Goal: Task Accomplishment & Management: Manage account settings

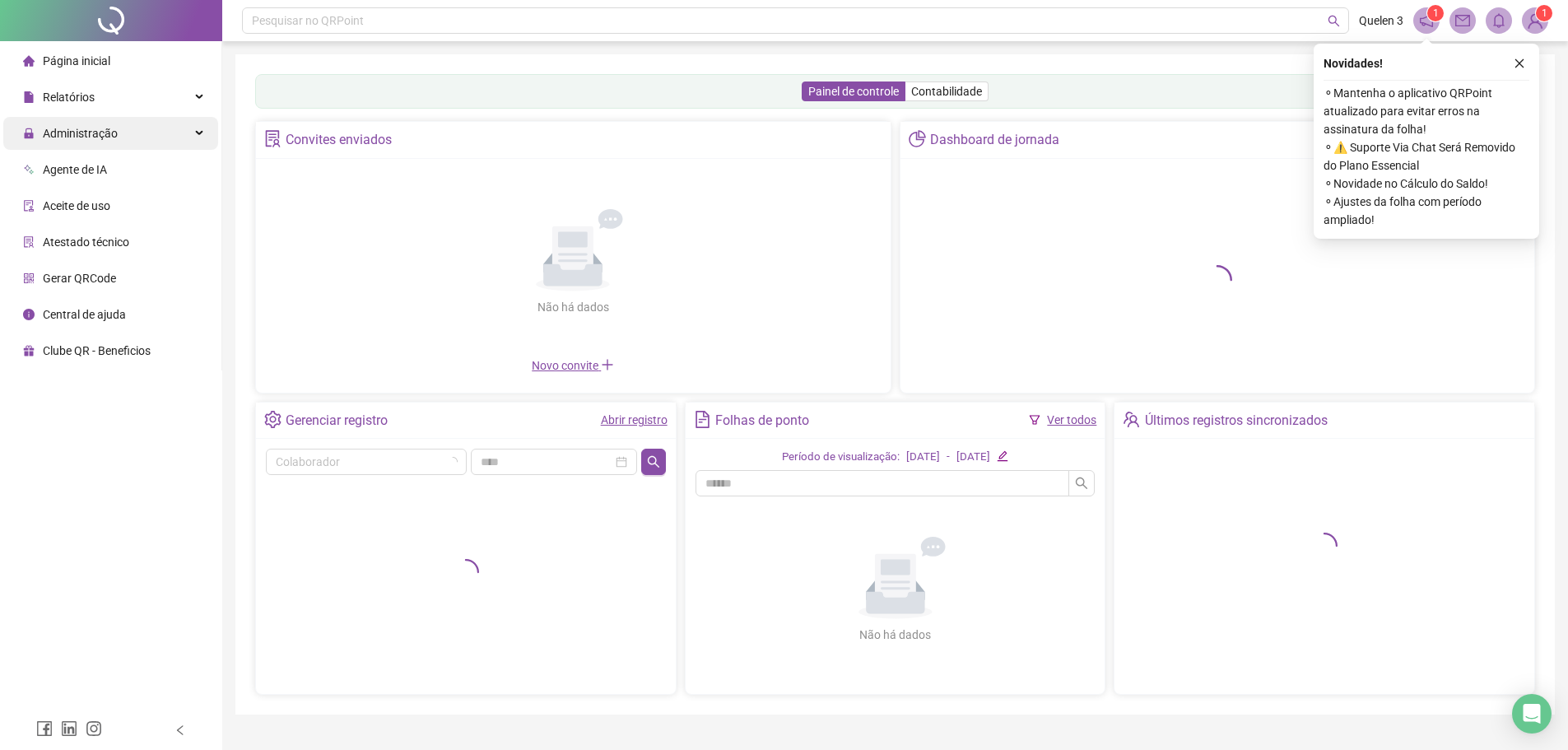
click at [172, 137] on div "Administração" at bounding box center [111, 133] width 215 height 33
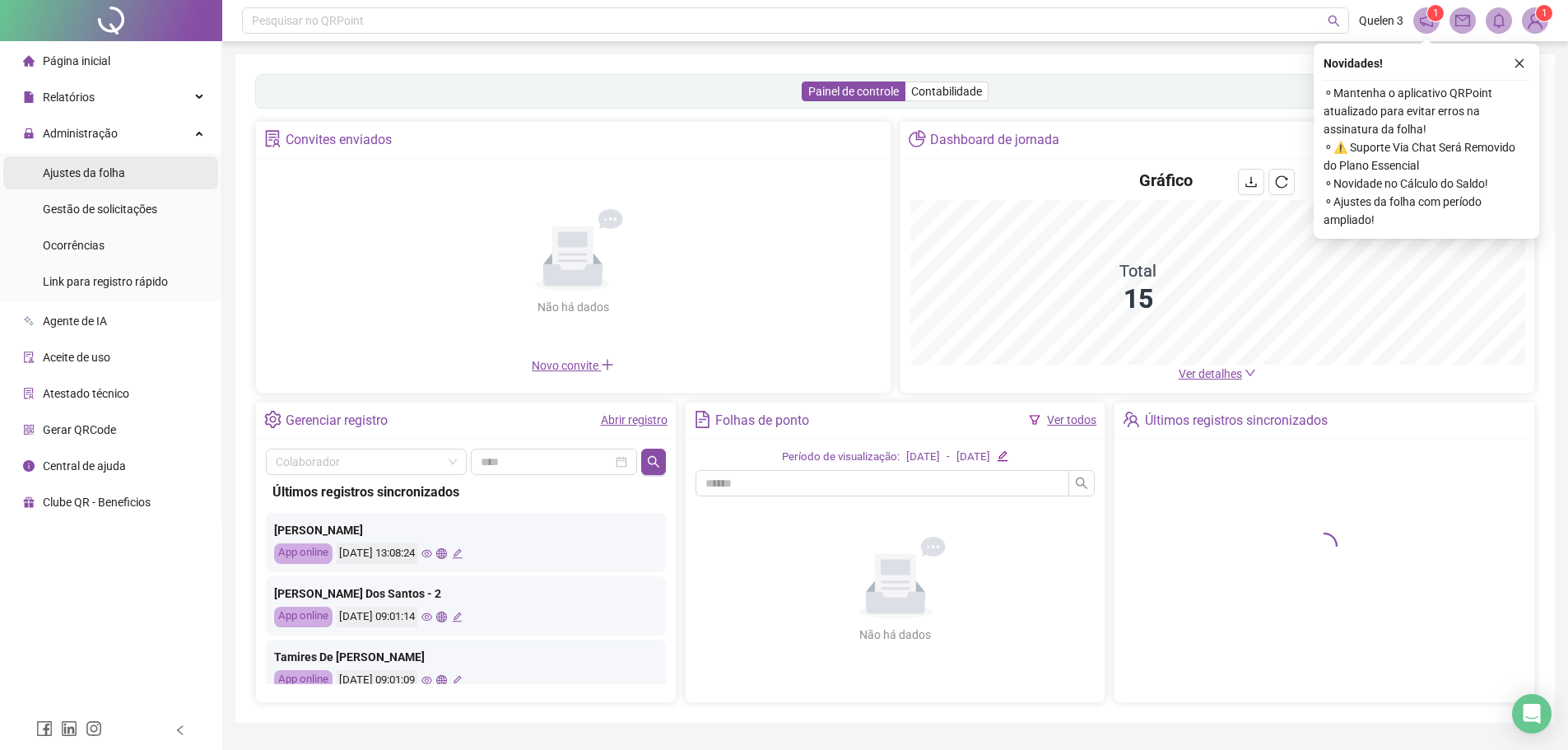
click at [146, 164] on li "Ajustes da folha" at bounding box center [111, 172] width 215 height 33
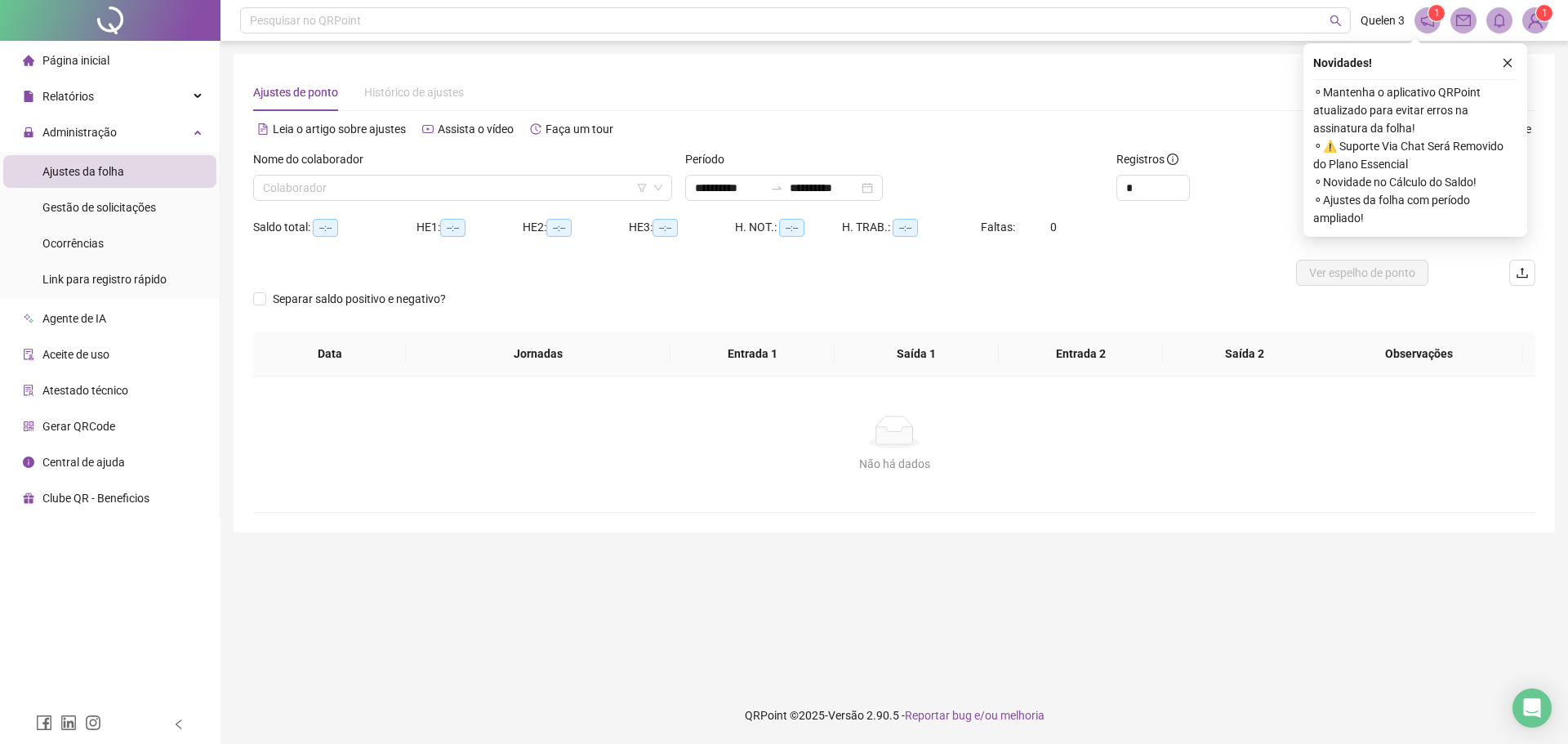
click at [487, 201] on div "Nome do colaborador Colaborador" at bounding box center [462, 182] width 432 height 63
click at [488, 195] on input "search" at bounding box center [455, 187] width 385 height 25
type input "**********"
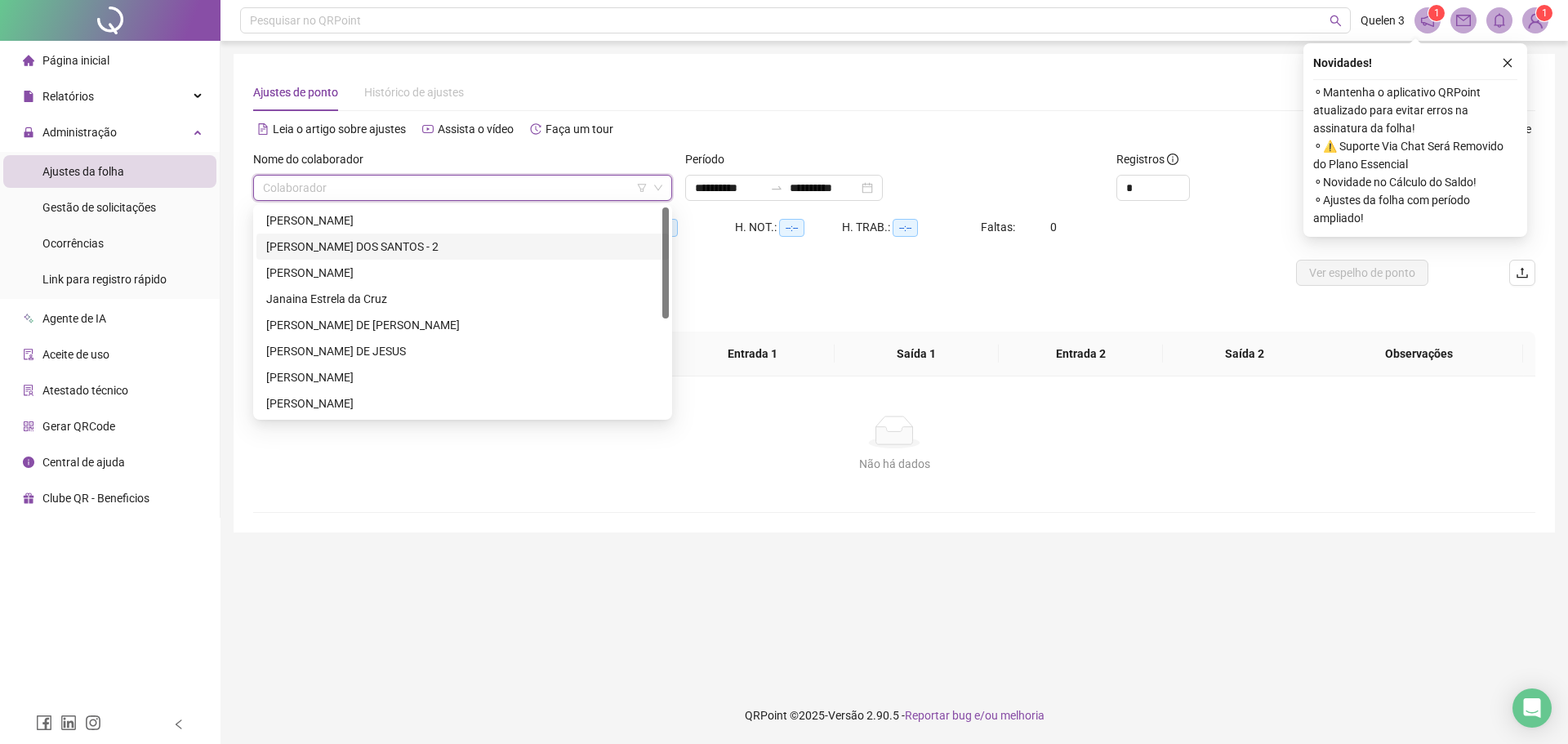
click at [423, 245] on div "[PERSON_NAME] DOS SANTOS - 2" at bounding box center [463, 246] width 393 height 18
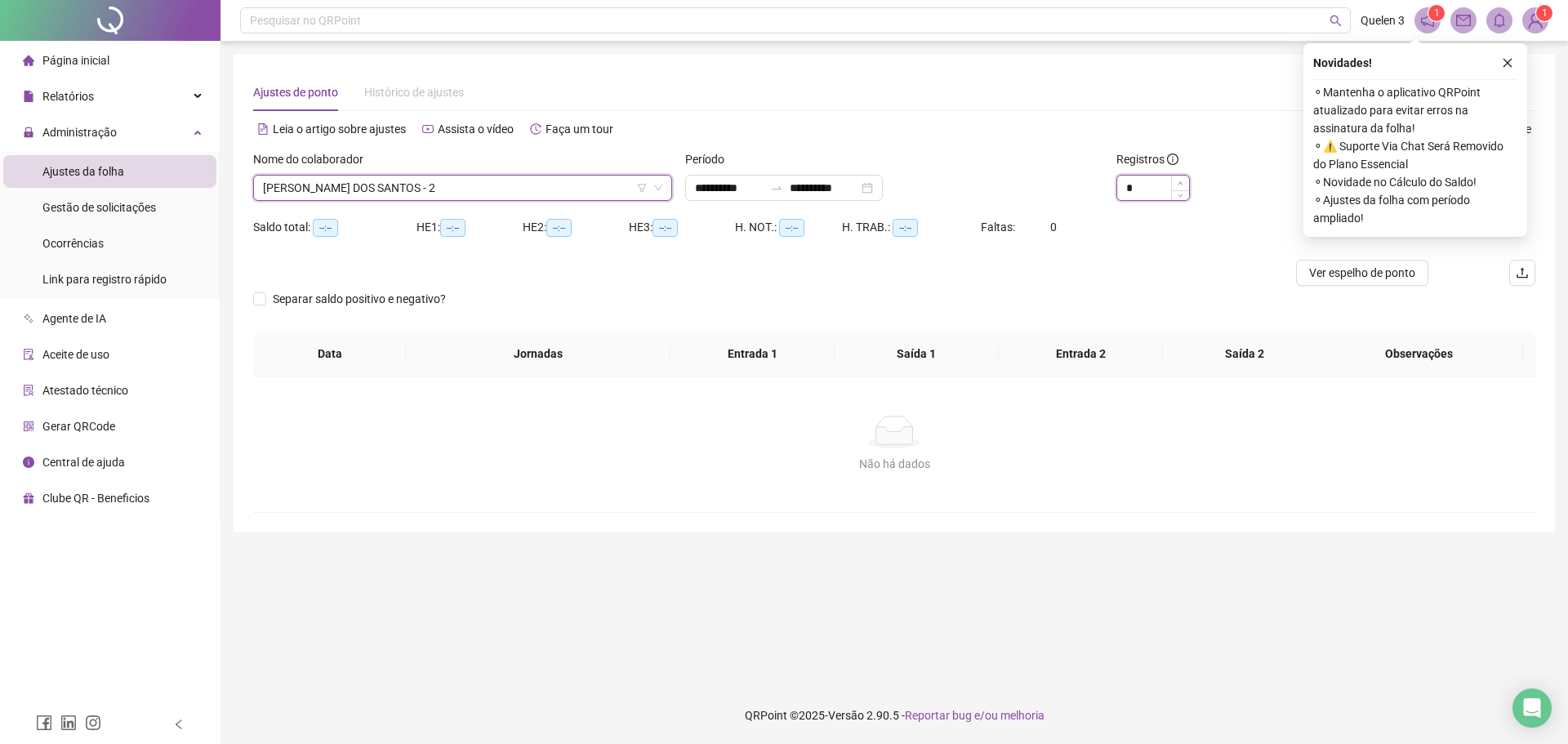
type input "*"
click at [1182, 184] on icon "up" at bounding box center [1181, 183] width 5 height 3
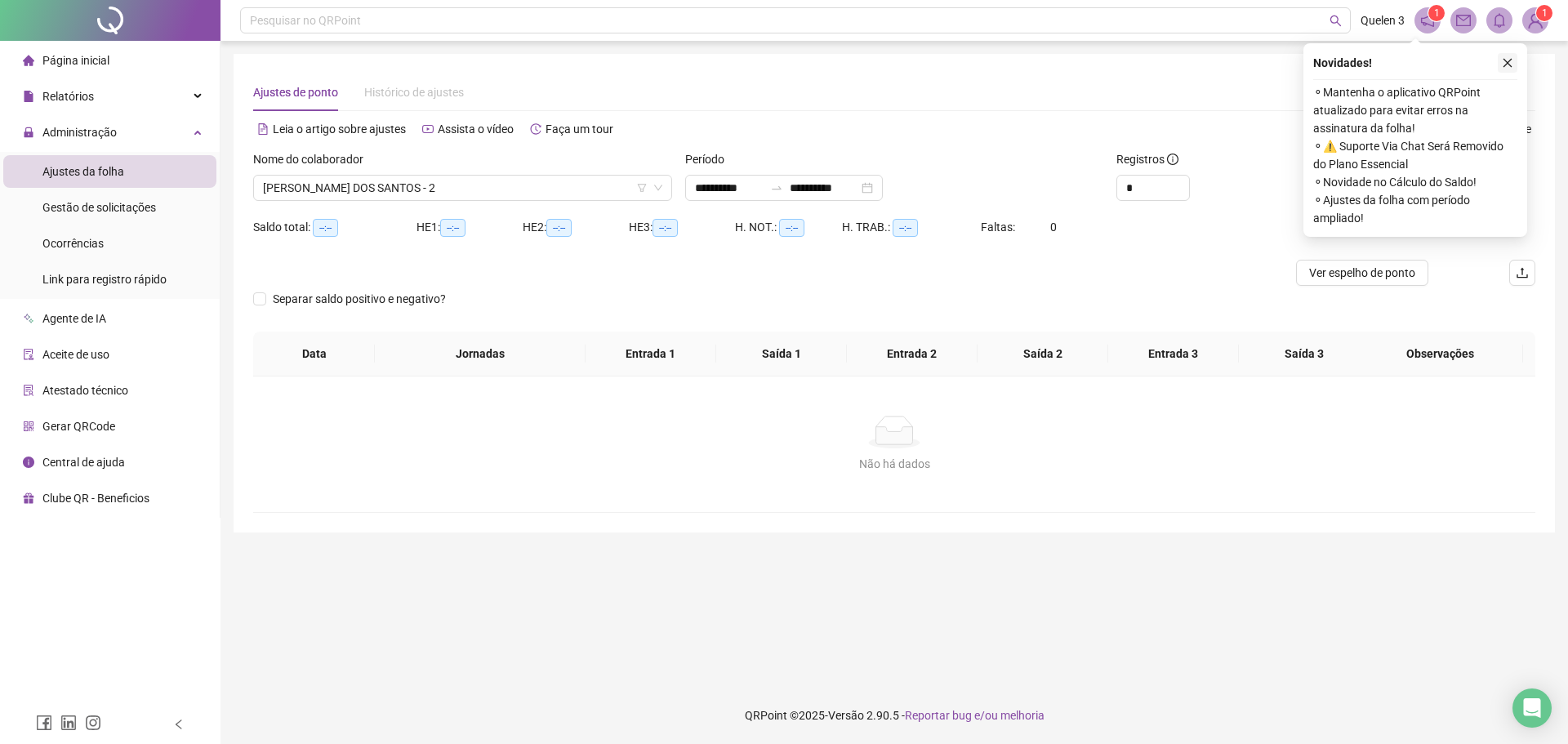
click at [1516, 61] on button "button" at bounding box center [1507, 63] width 19 height 19
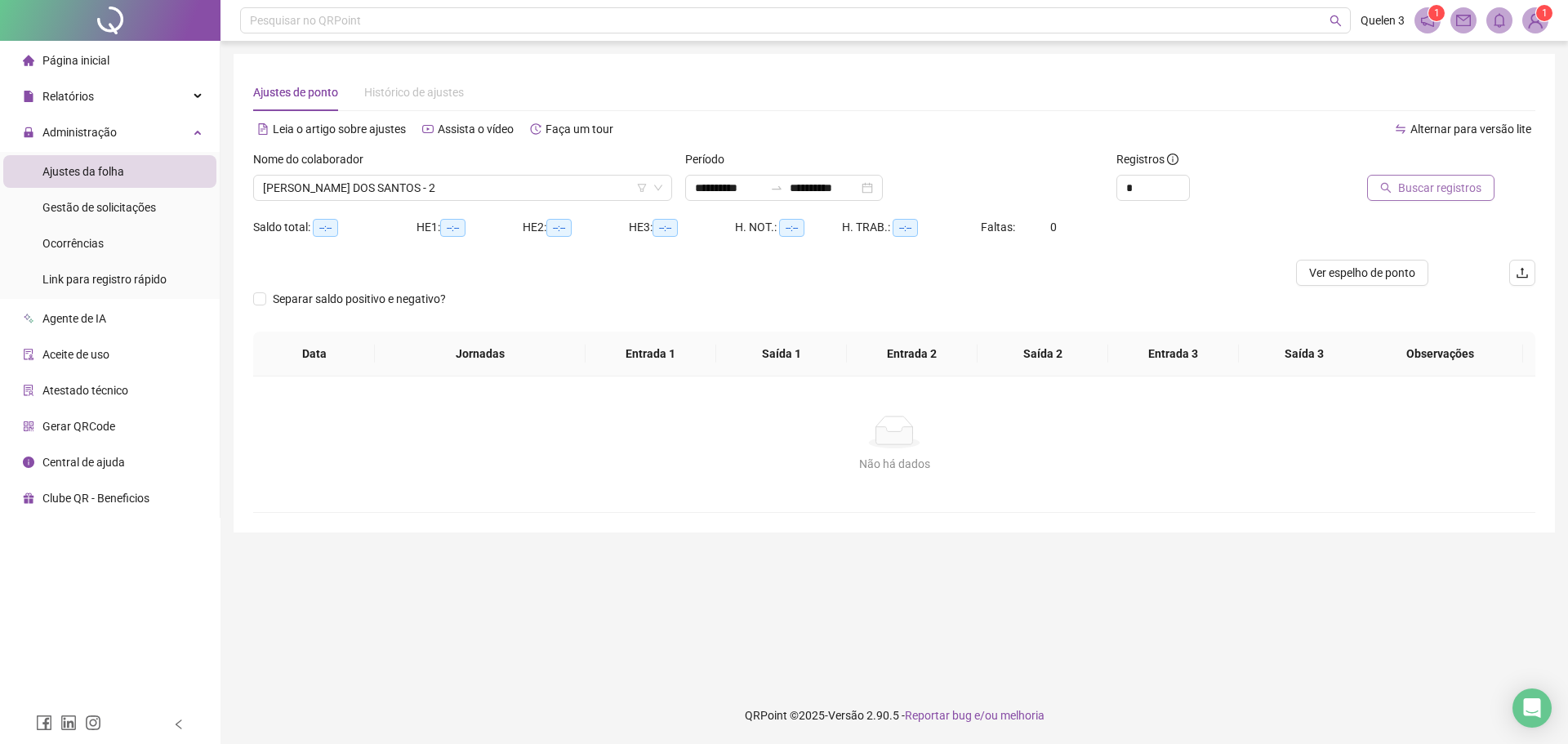
click at [1460, 179] on button "Buscar registros" at bounding box center [1430, 188] width 128 height 26
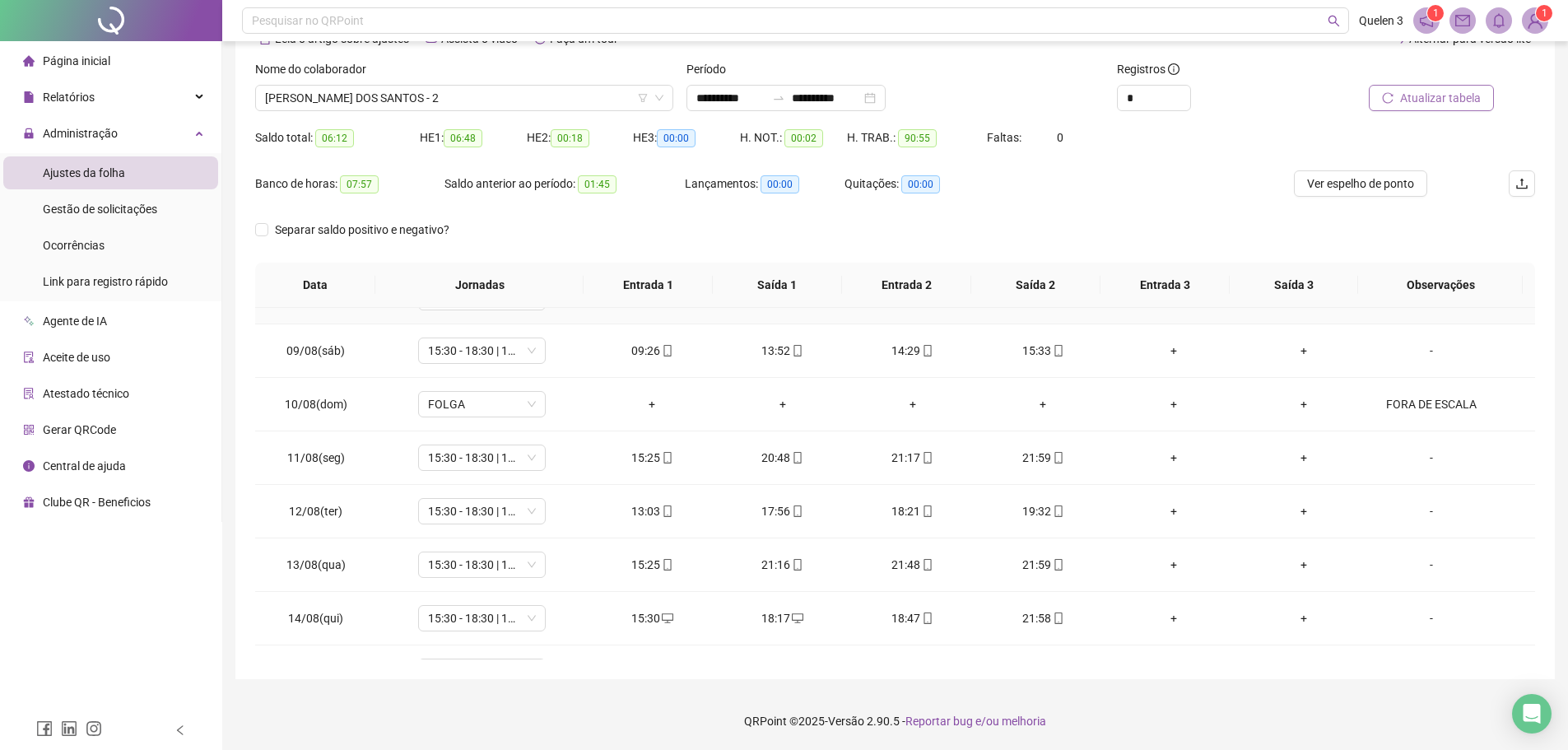
scroll to position [558, 0]
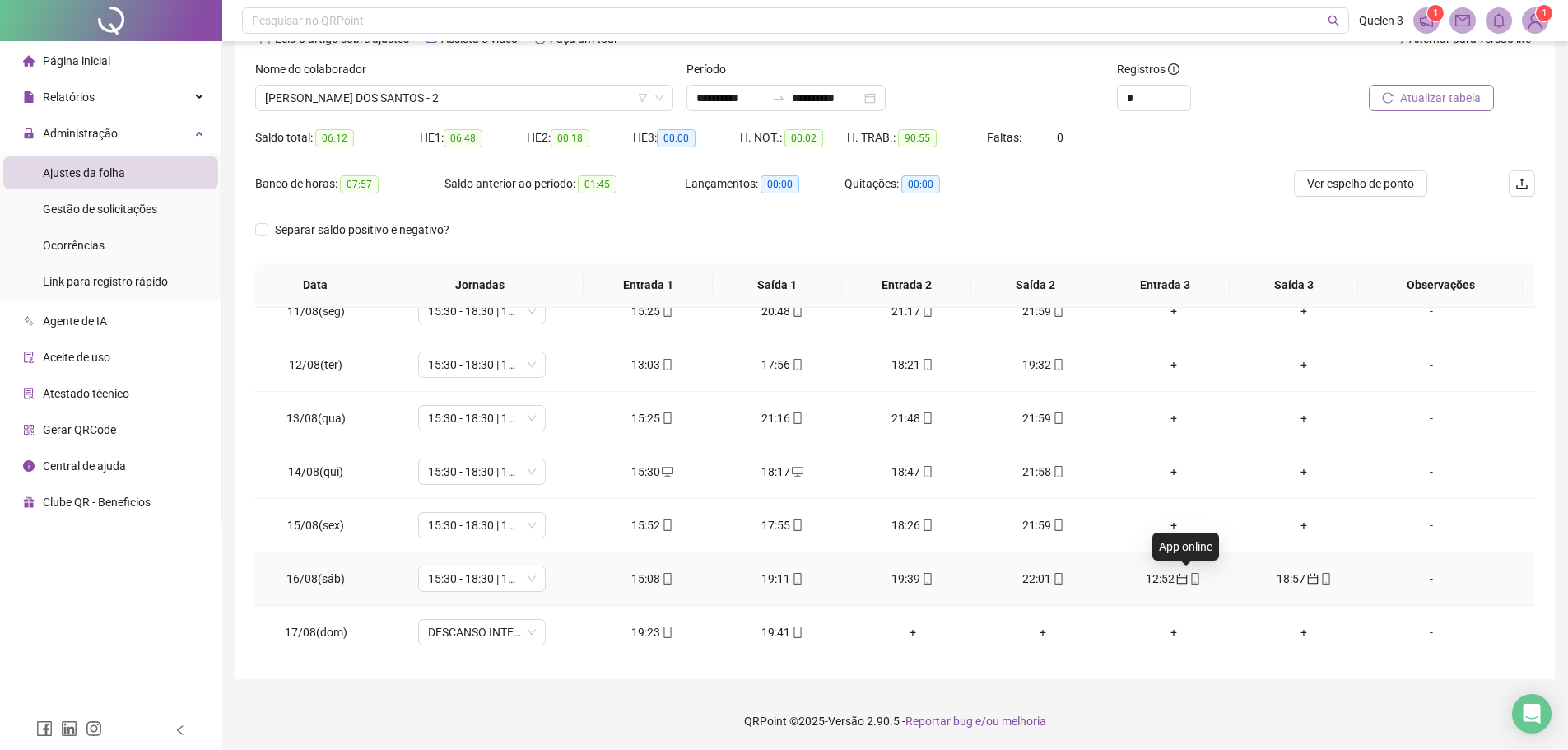
click at [1189, 578] on icon "mobile" at bounding box center [1195, 579] width 12 height 12
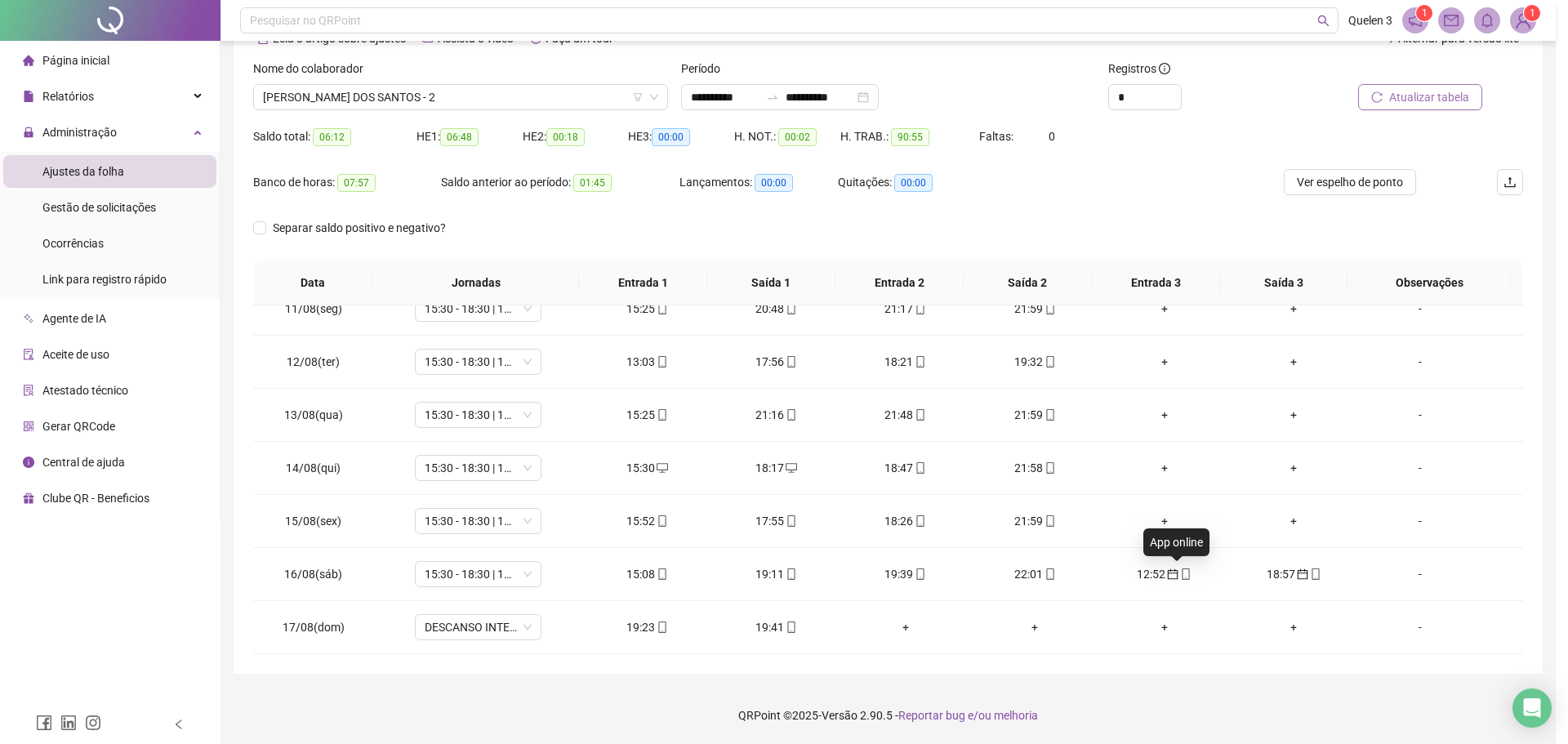
type input "**********"
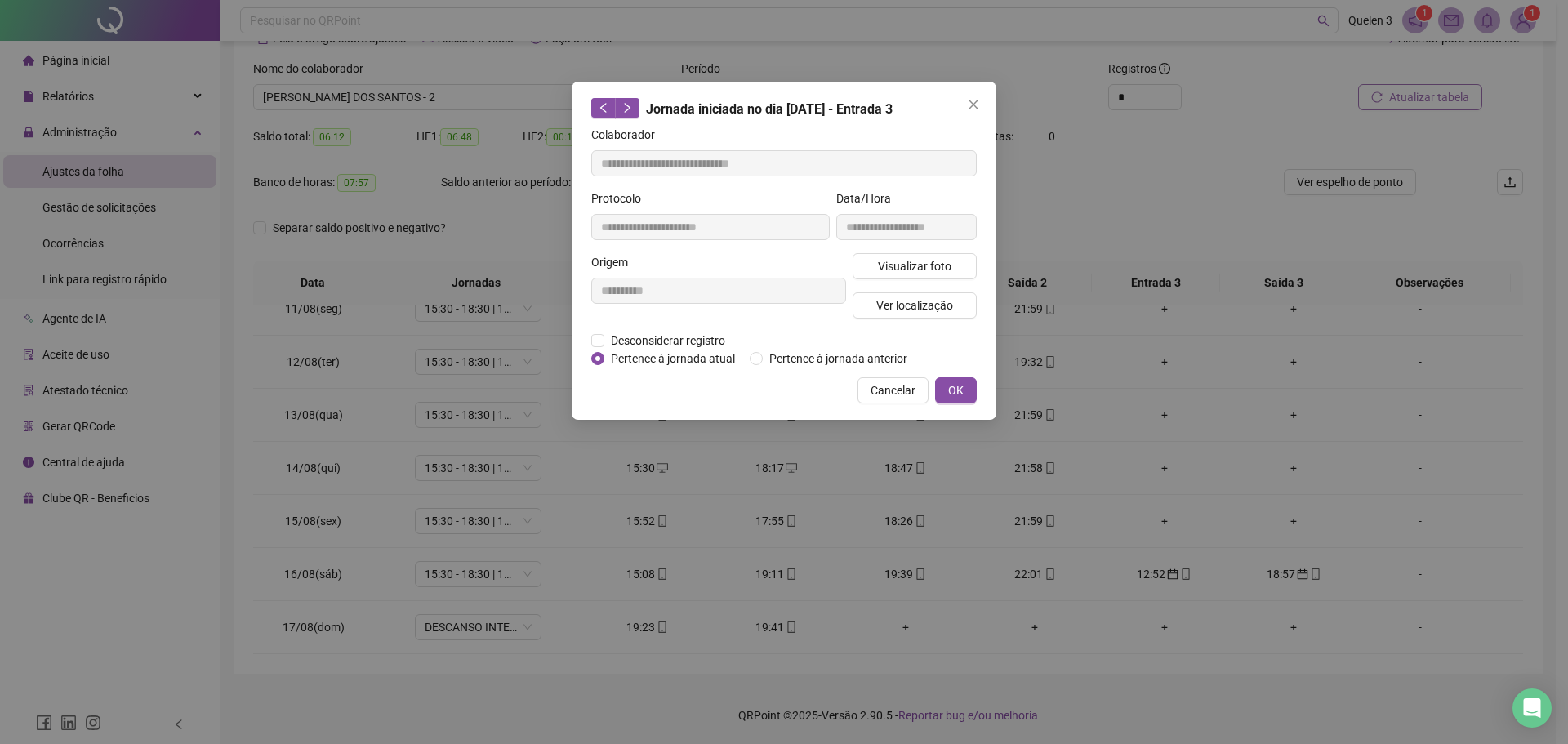
click at [970, 404] on div "**********" at bounding box center [784, 251] width 425 height 339
click at [971, 387] on button "OK" at bounding box center [955, 390] width 41 height 26
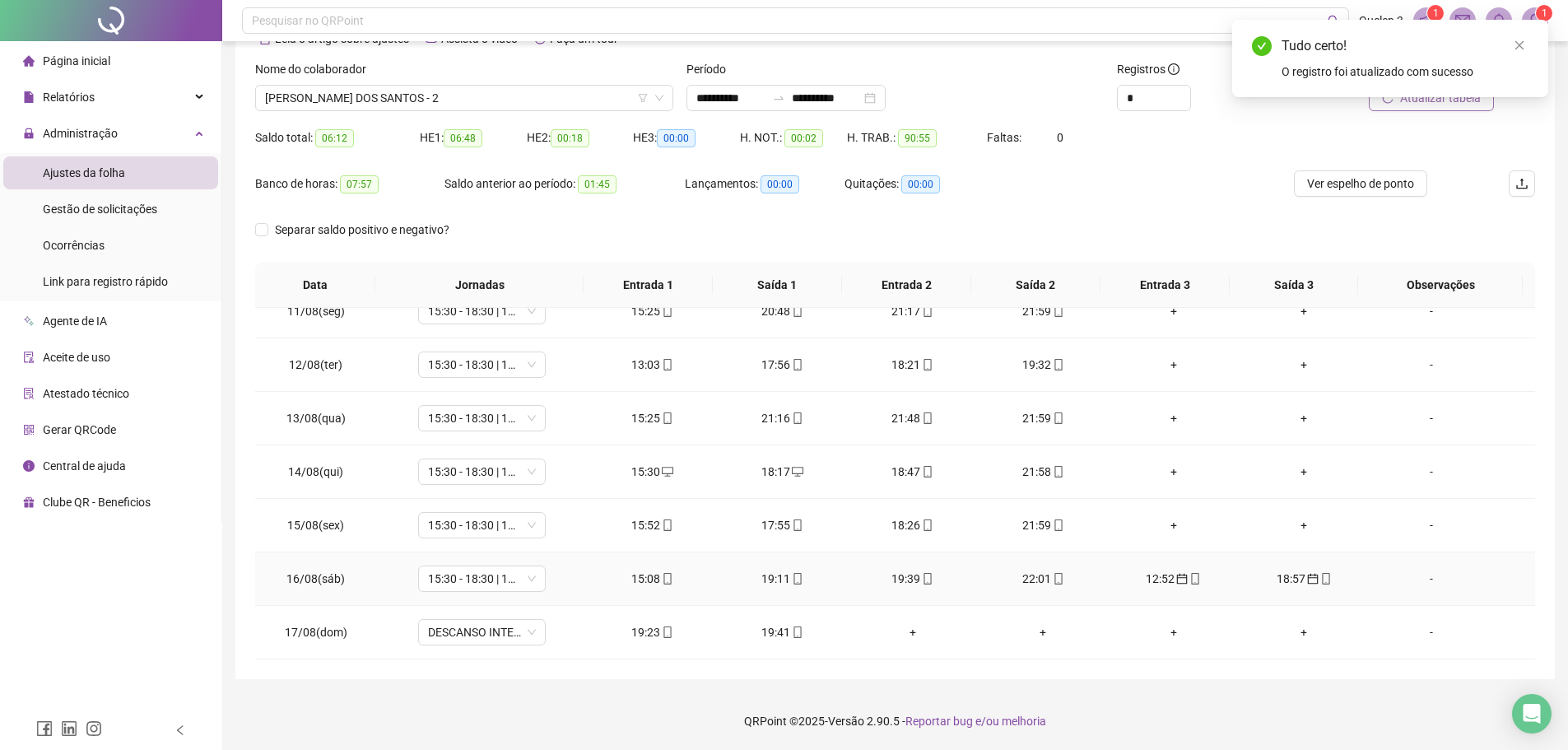
click at [1307, 577] on icon "calendar" at bounding box center [1313, 579] width 12 height 12
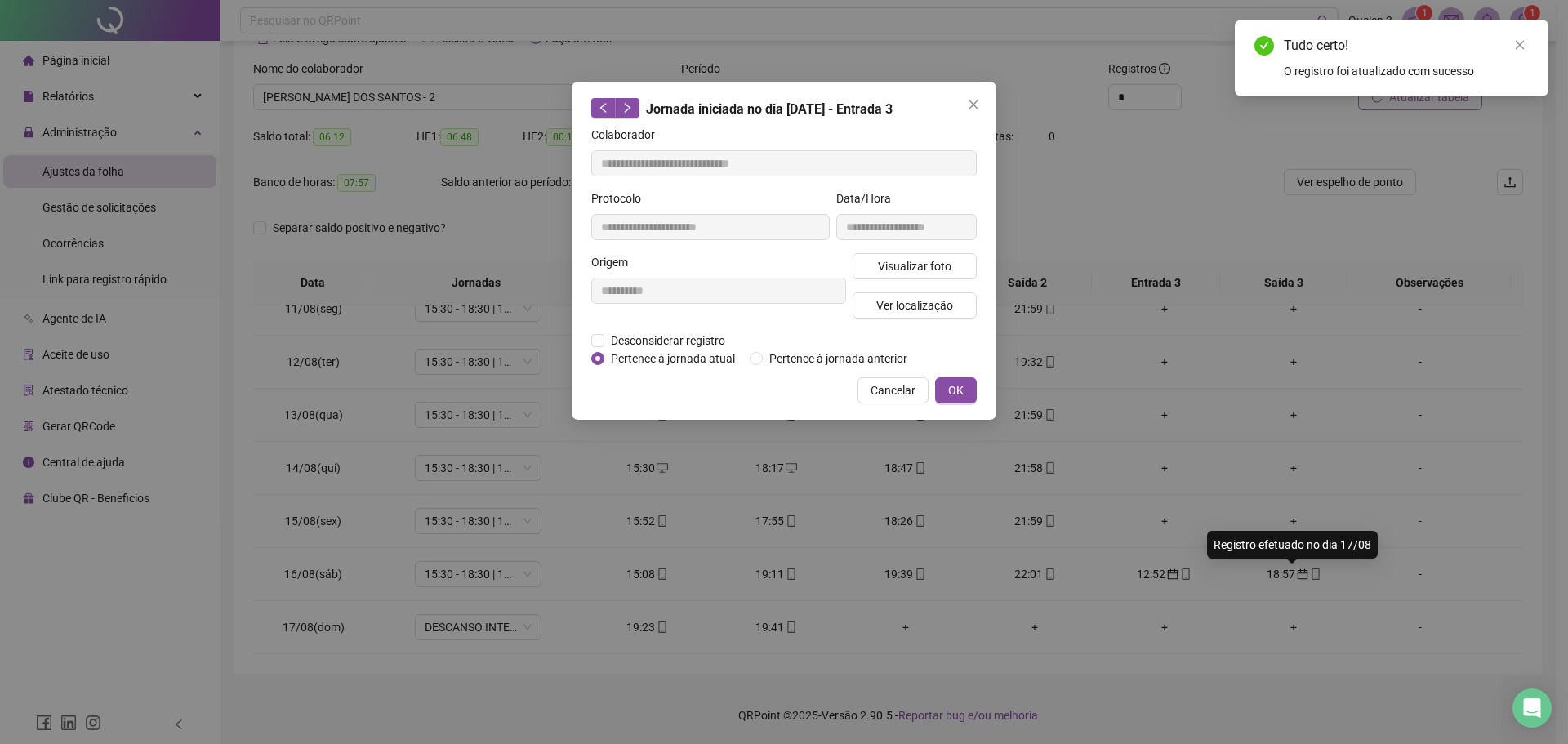
type input "**********"
click at [954, 385] on span "OK" at bounding box center [955, 390] width 15 height 18
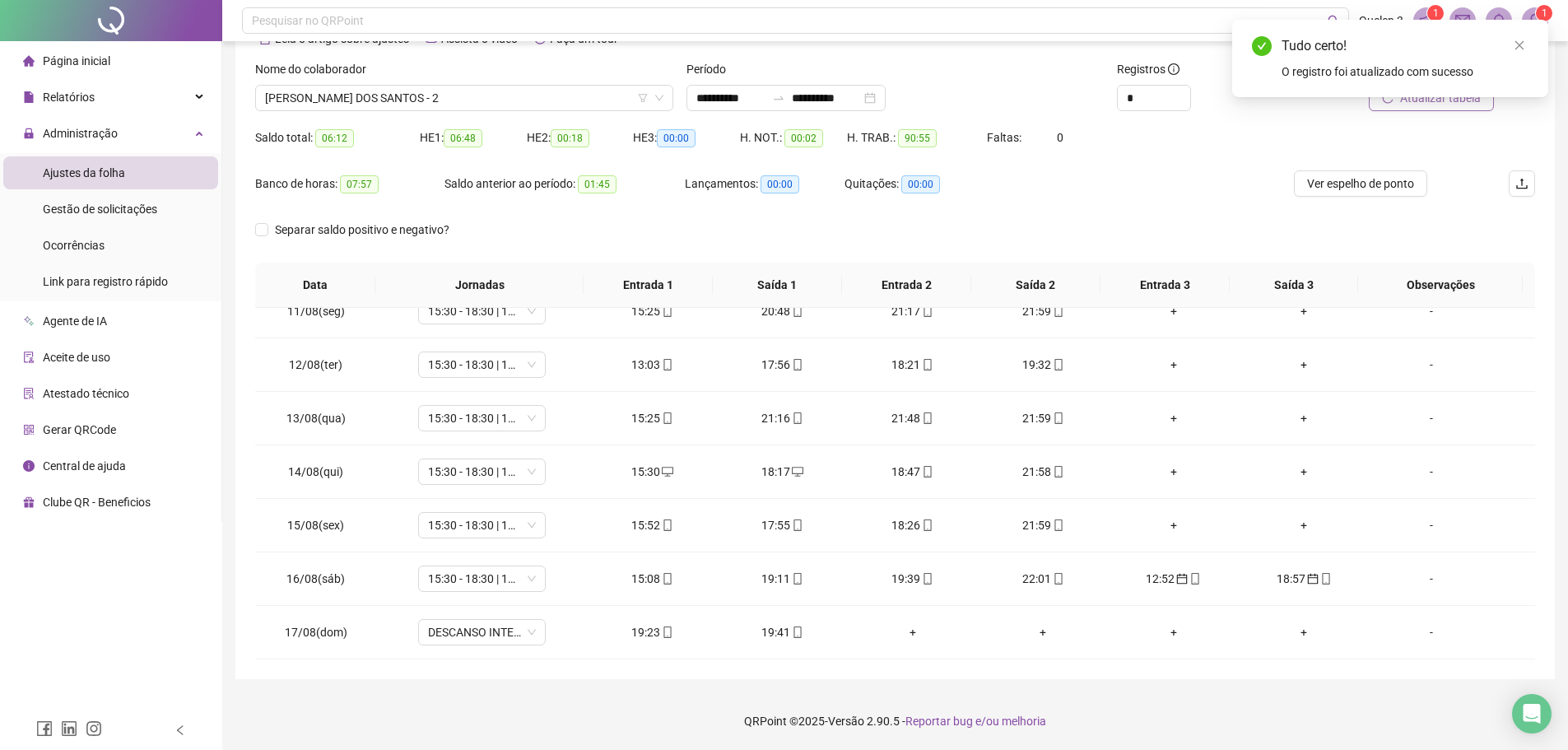
scroll to position [0, 0]
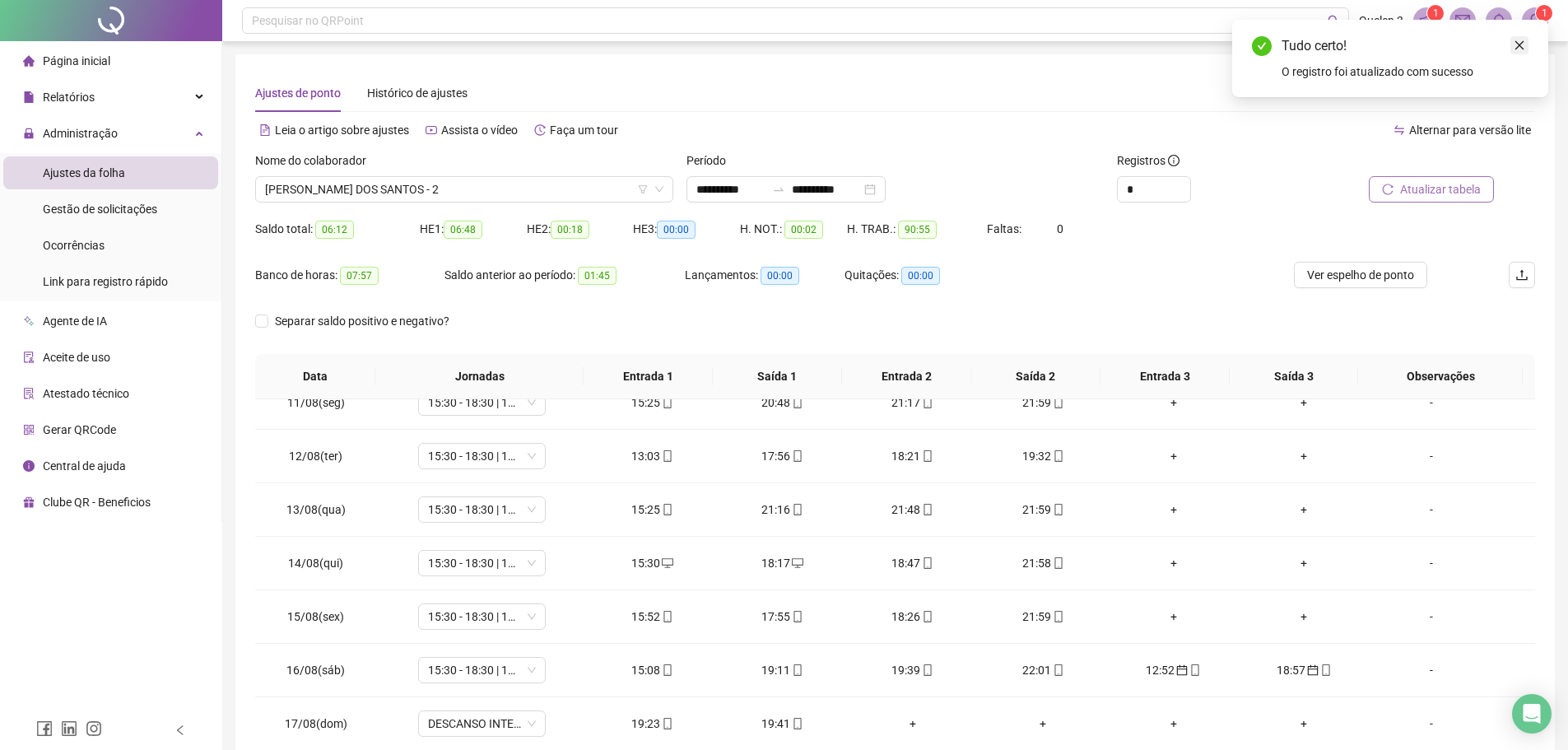
click at [1524, 48] on icon "close" at bounding box center [1520, 45] width 12 height 12
click at [1437, 183] on span "Atualizar tabela" at bounding box center [1441, 189] width 81 height 18
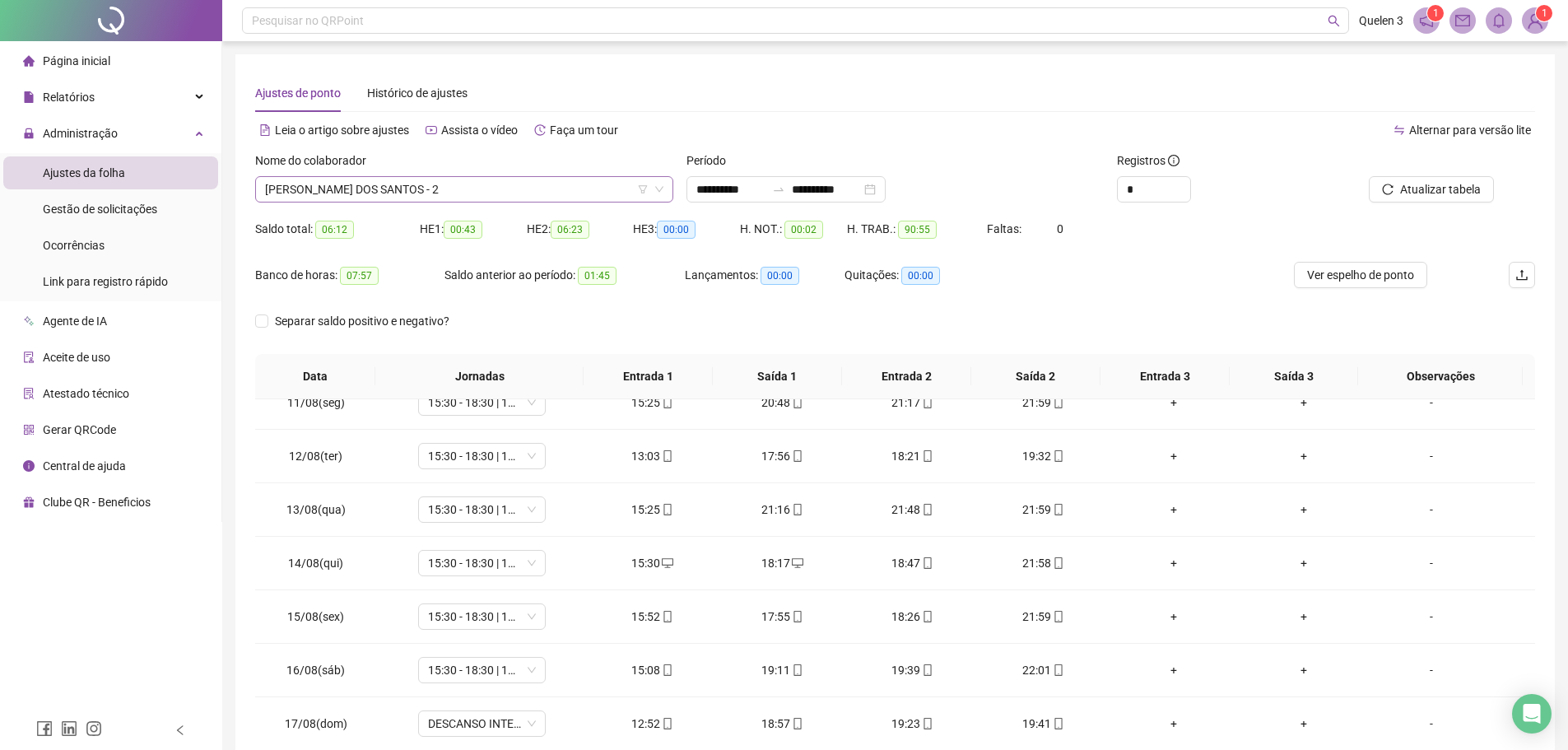
click at [581, 188] on span "[PERSON_NAME] DOS SANTOS - 2" at bounding box center [464, 189] width 398 height 25
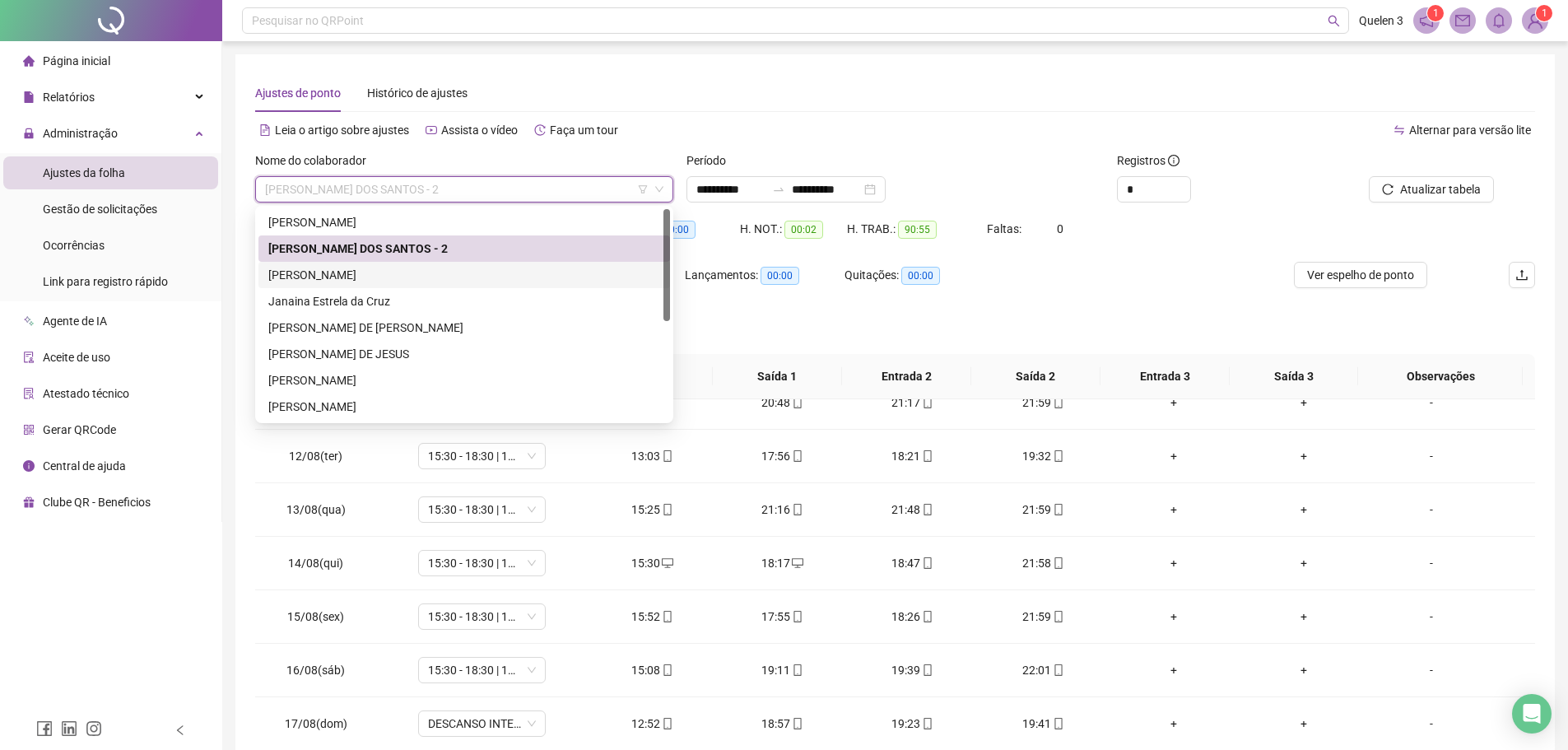
click at [476, 273] on div "[PERSON_NAME]" at bounding box center [464, 275] width 392 height 18
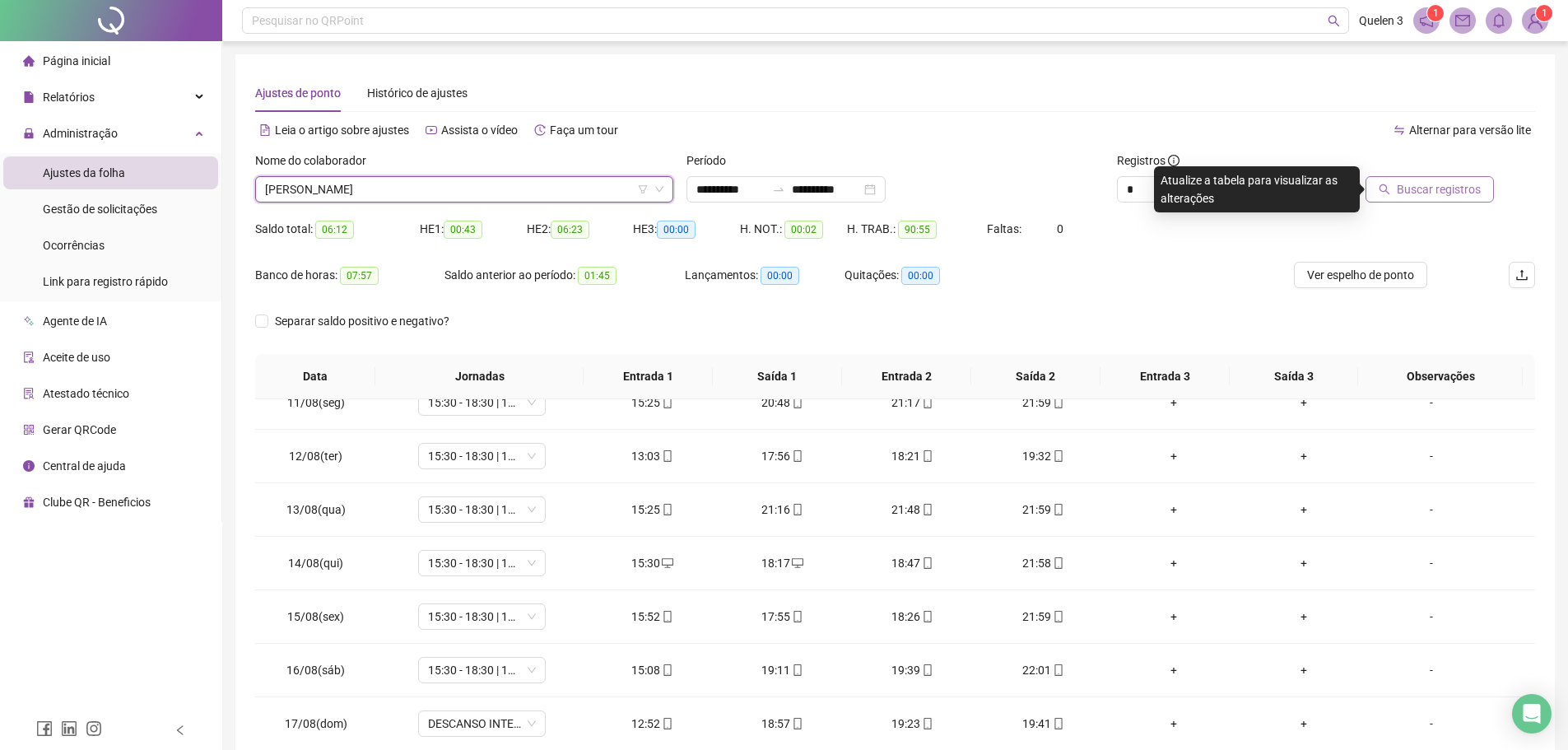
click at [1448, 189] on span "Buscar registros" at bounding box center [1439, 189] width 84 height 18
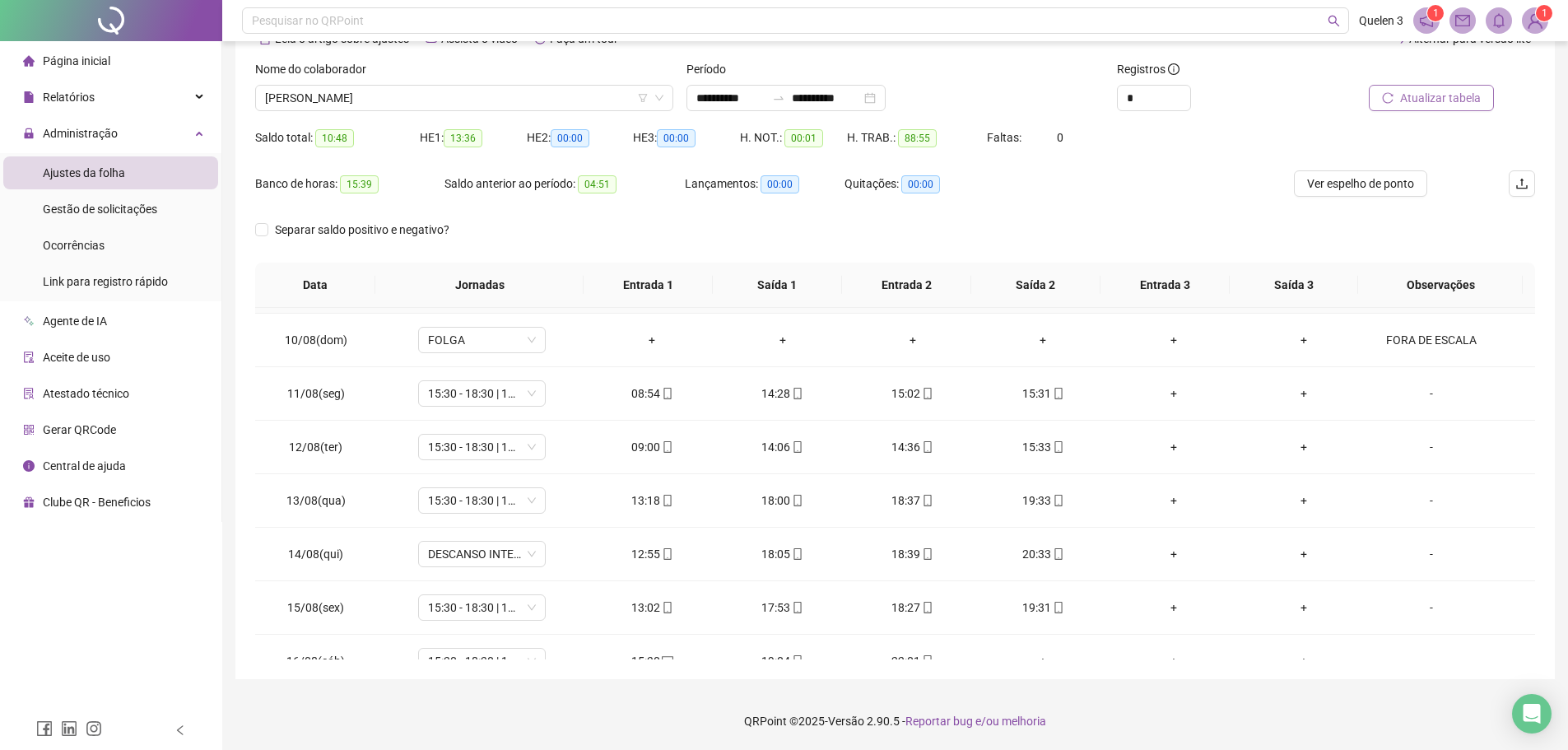
scroll to position [558, 0]
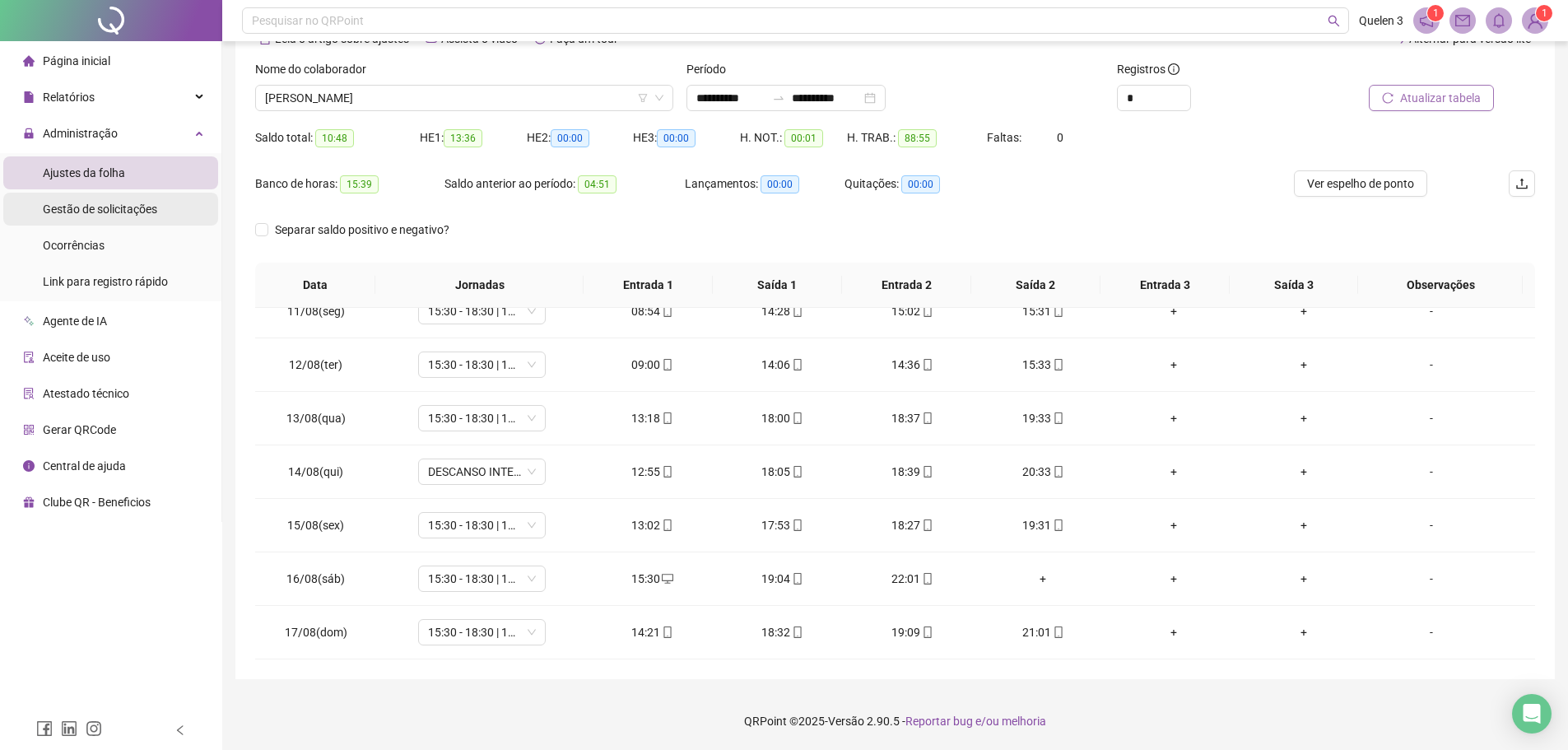
click at [117, 210] on span "Gestão de solicitações" at bounding box center [100, 208] width 114 height 13
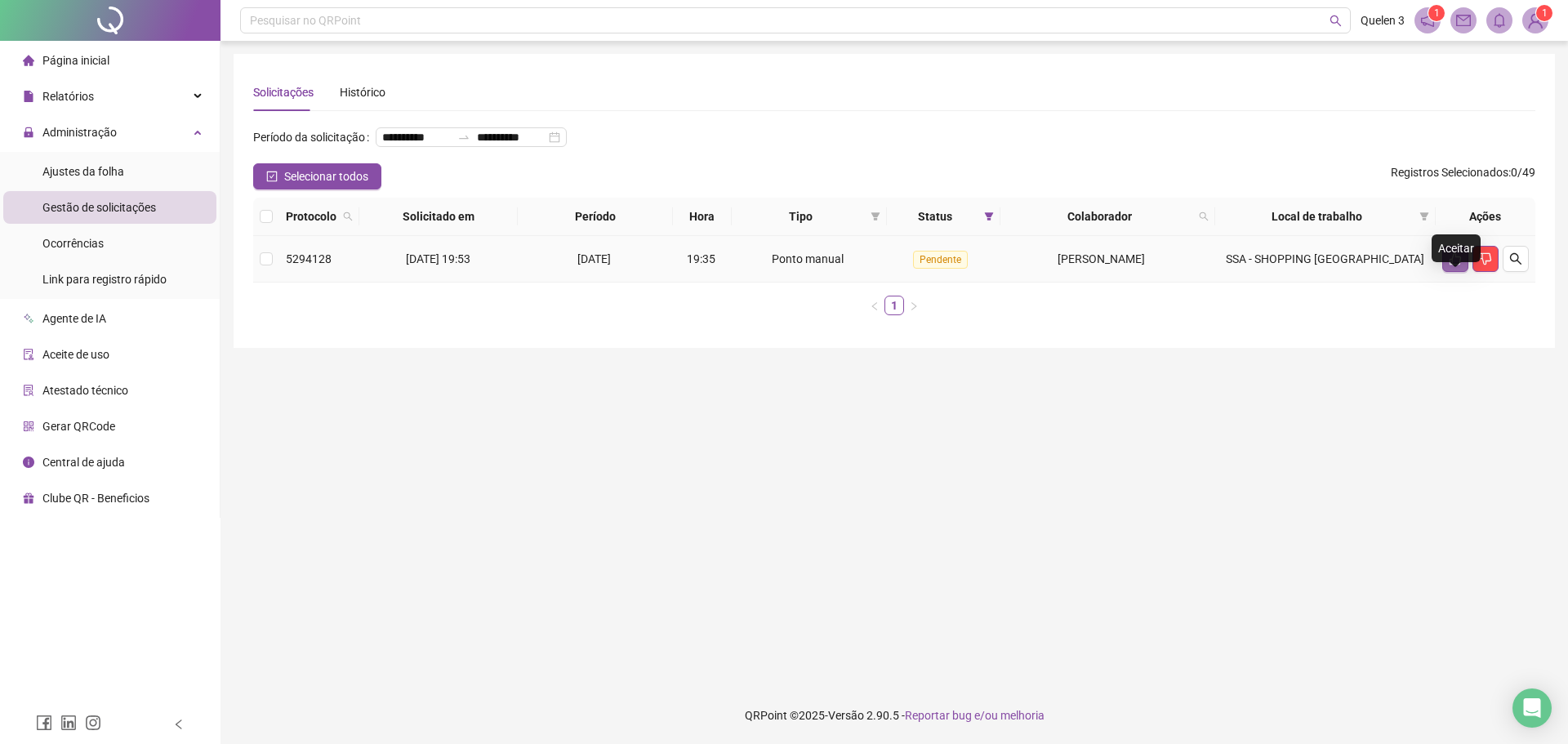
click at [1444, 272] on button "button" at bounding box center [1455, 258] width 26 height 26
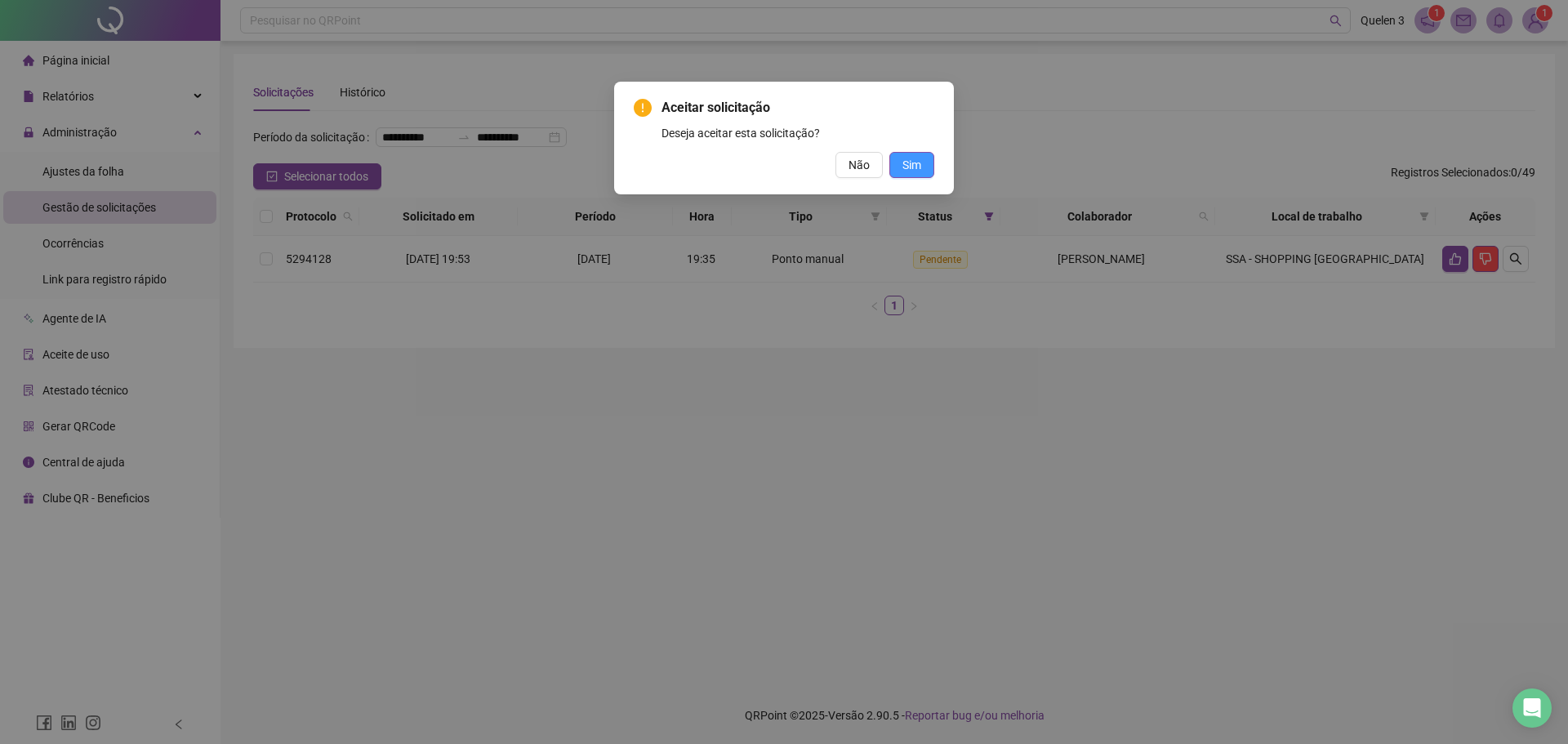
click at [913, 160] on span "Sim" at bounding box center [911, 164] width 19 height 18
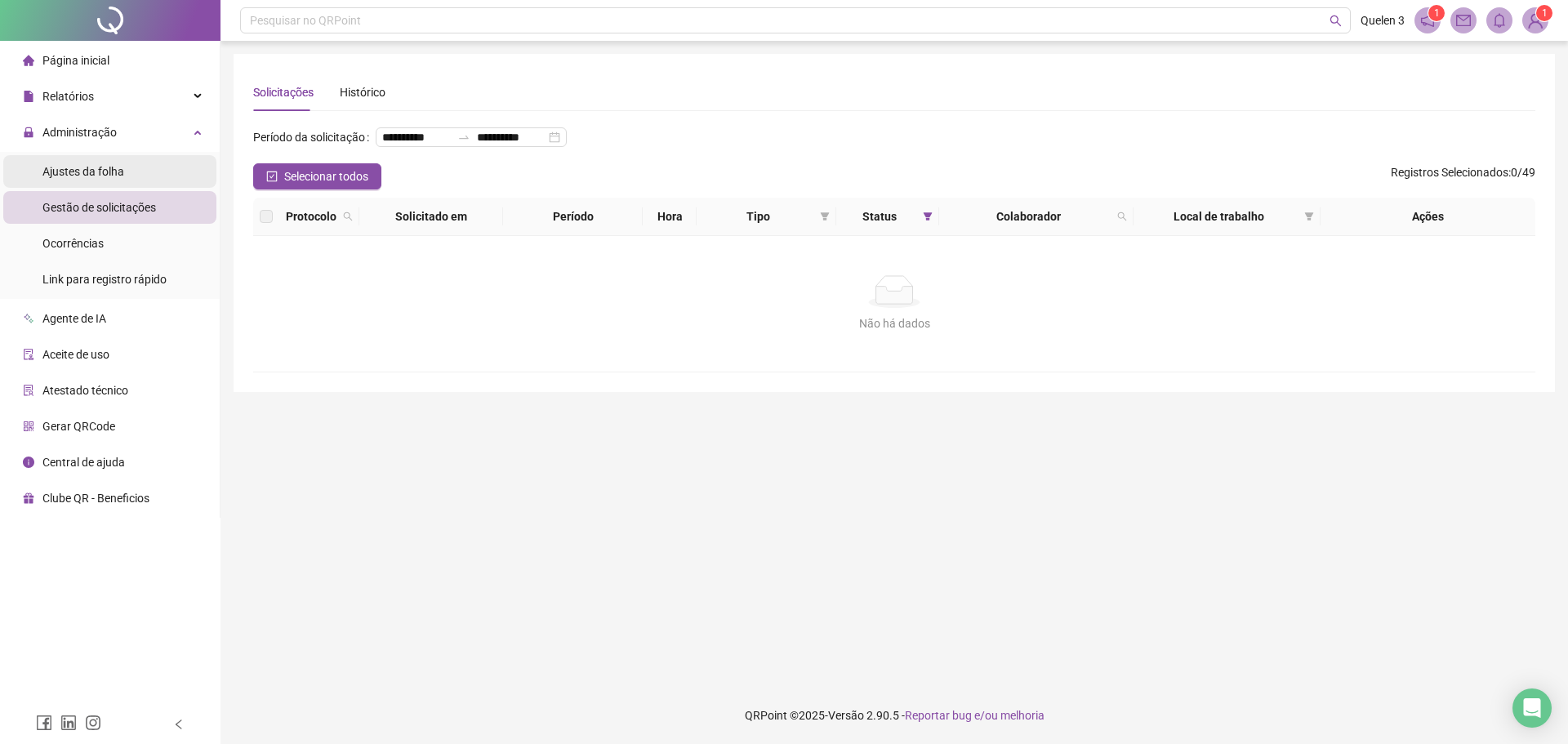
click at [163, 177] on li "Ajustes da folha" at bounding box center [110, 171] width 213 height 33
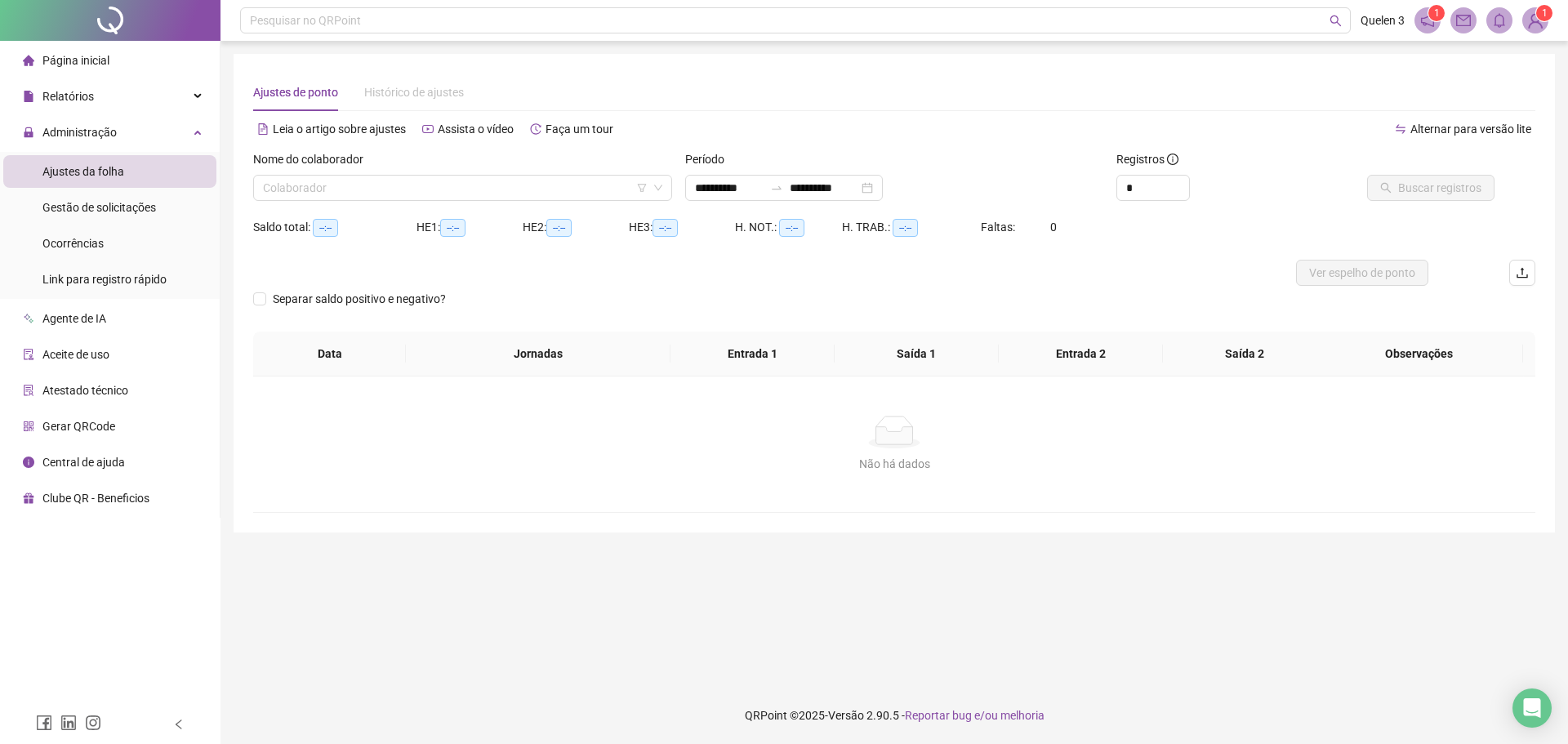
type input "**********"
click at [147, 201] on span "Gestão de solicitações" at bounding box center [99, 207] width 113 height 13
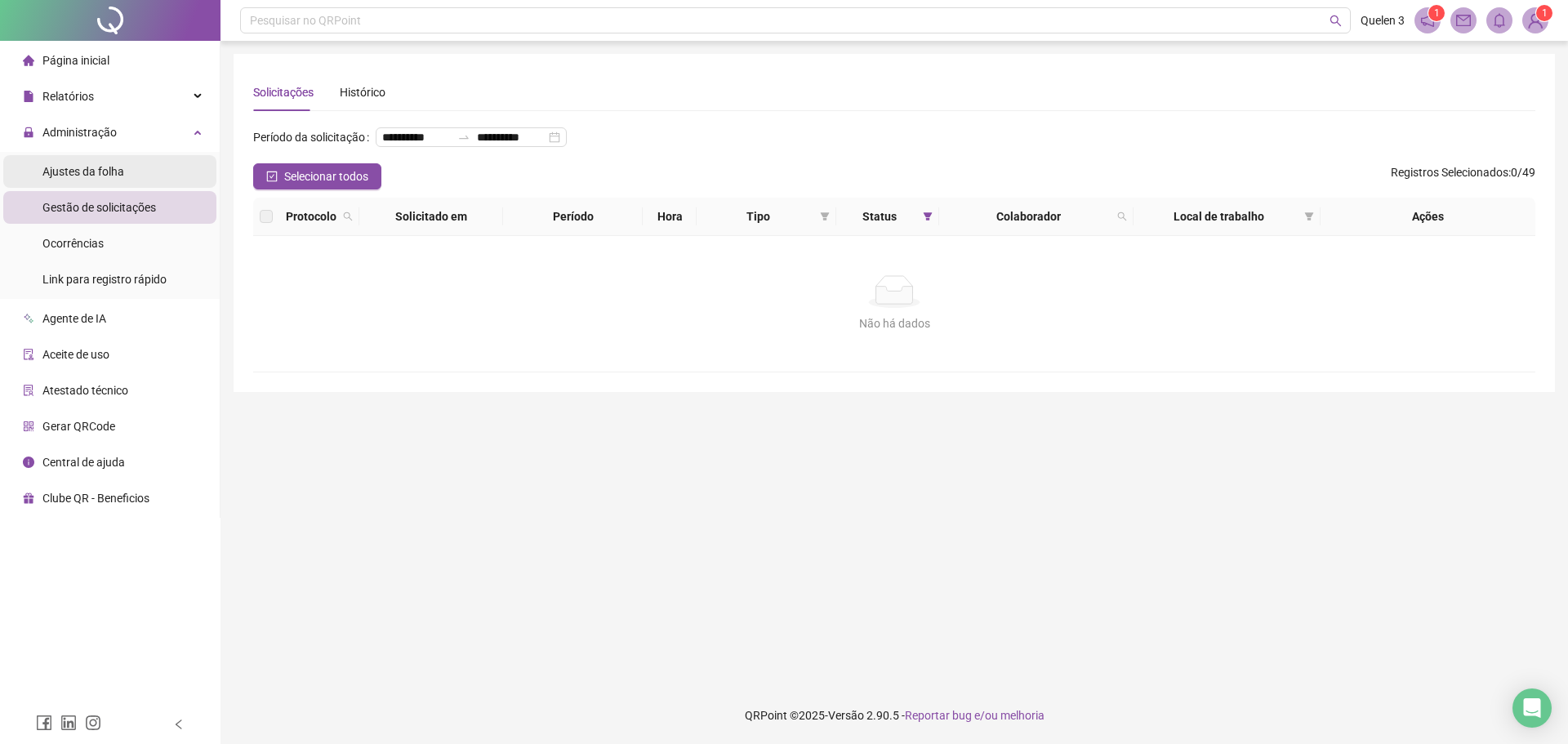
click at [174, 174] on li "Ajustes da folha" at bounding box center [110, 171] width 213 height 33
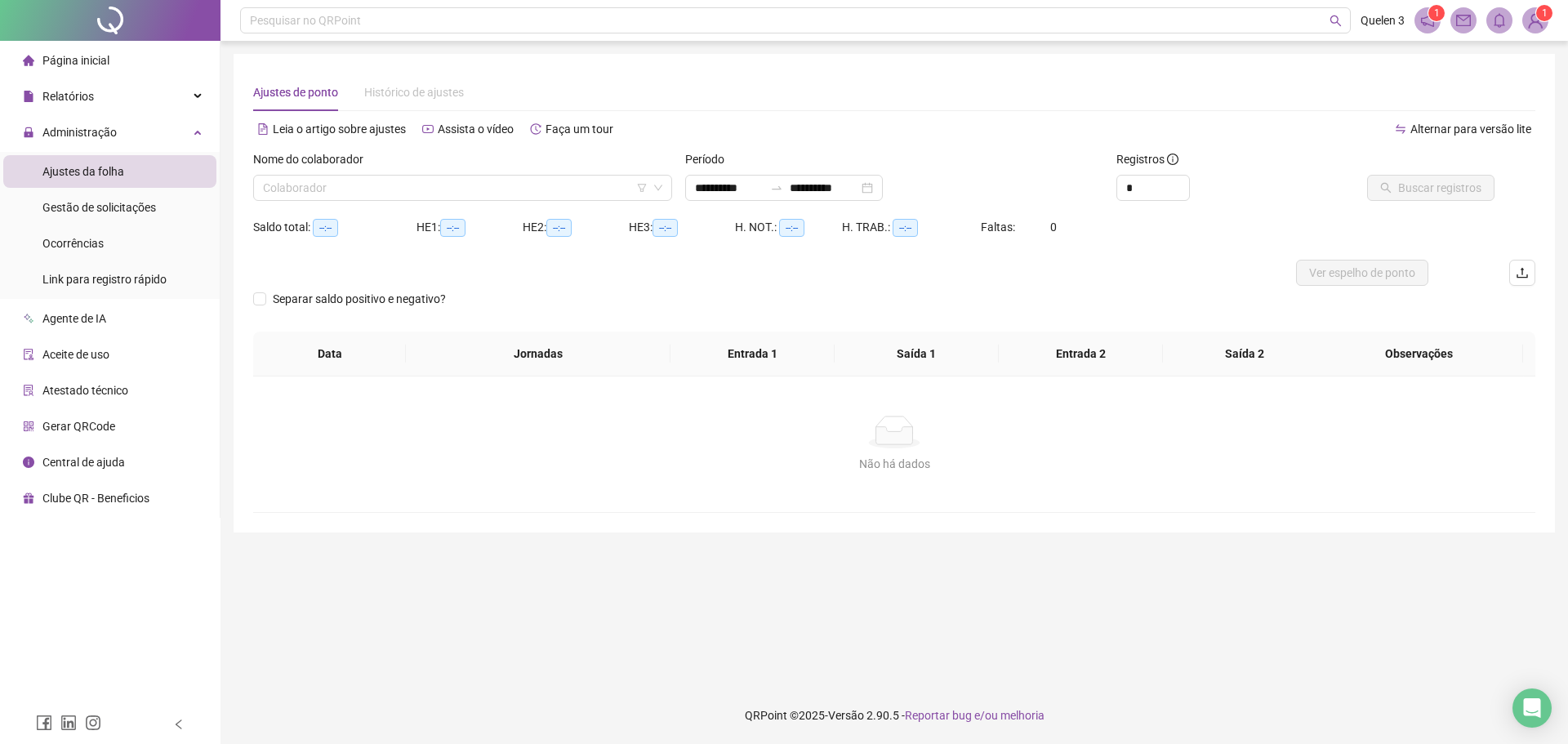
type input "**********"
click at [275, 196] on input "search" at bounding box center [455, 187] width 385 height 25
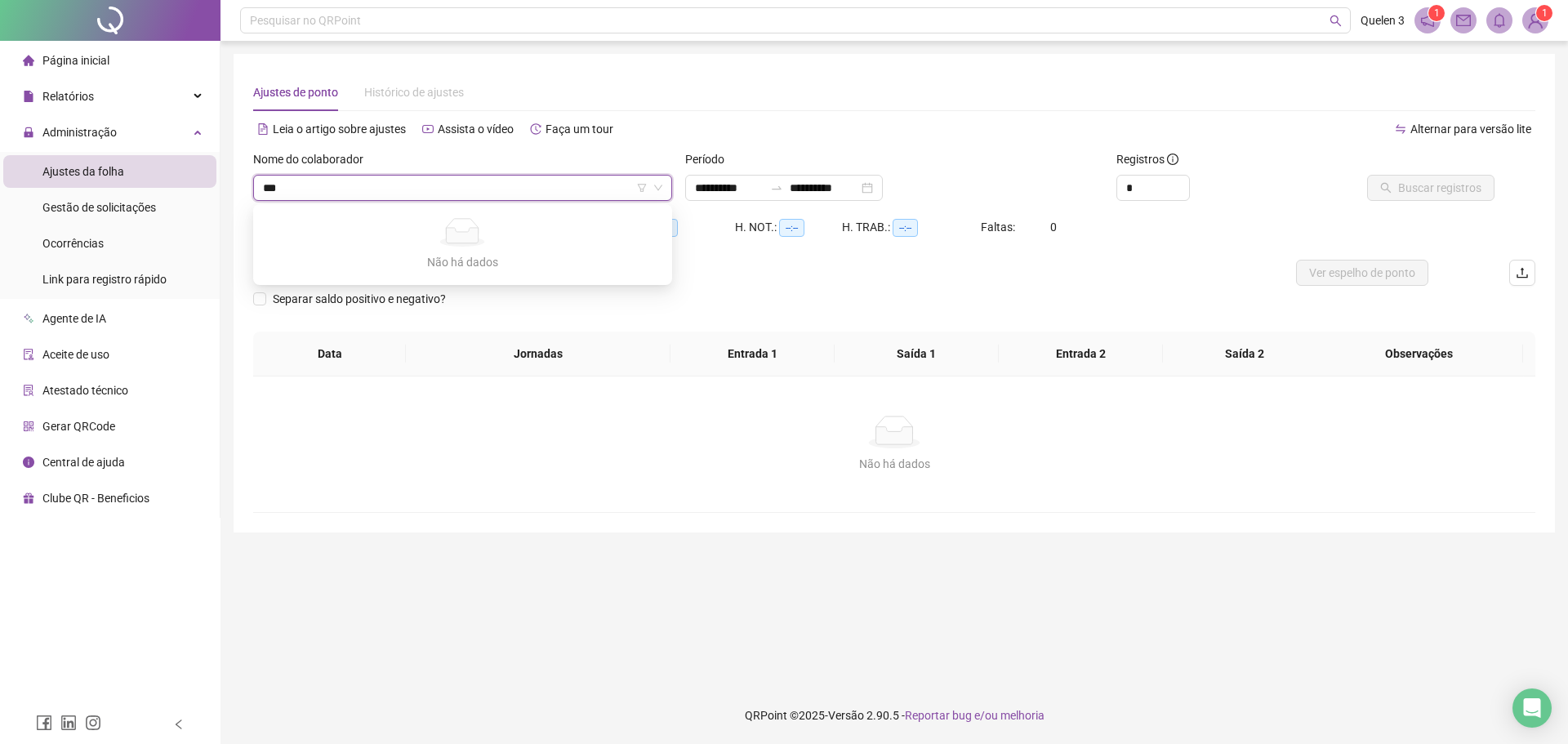
type input "**"
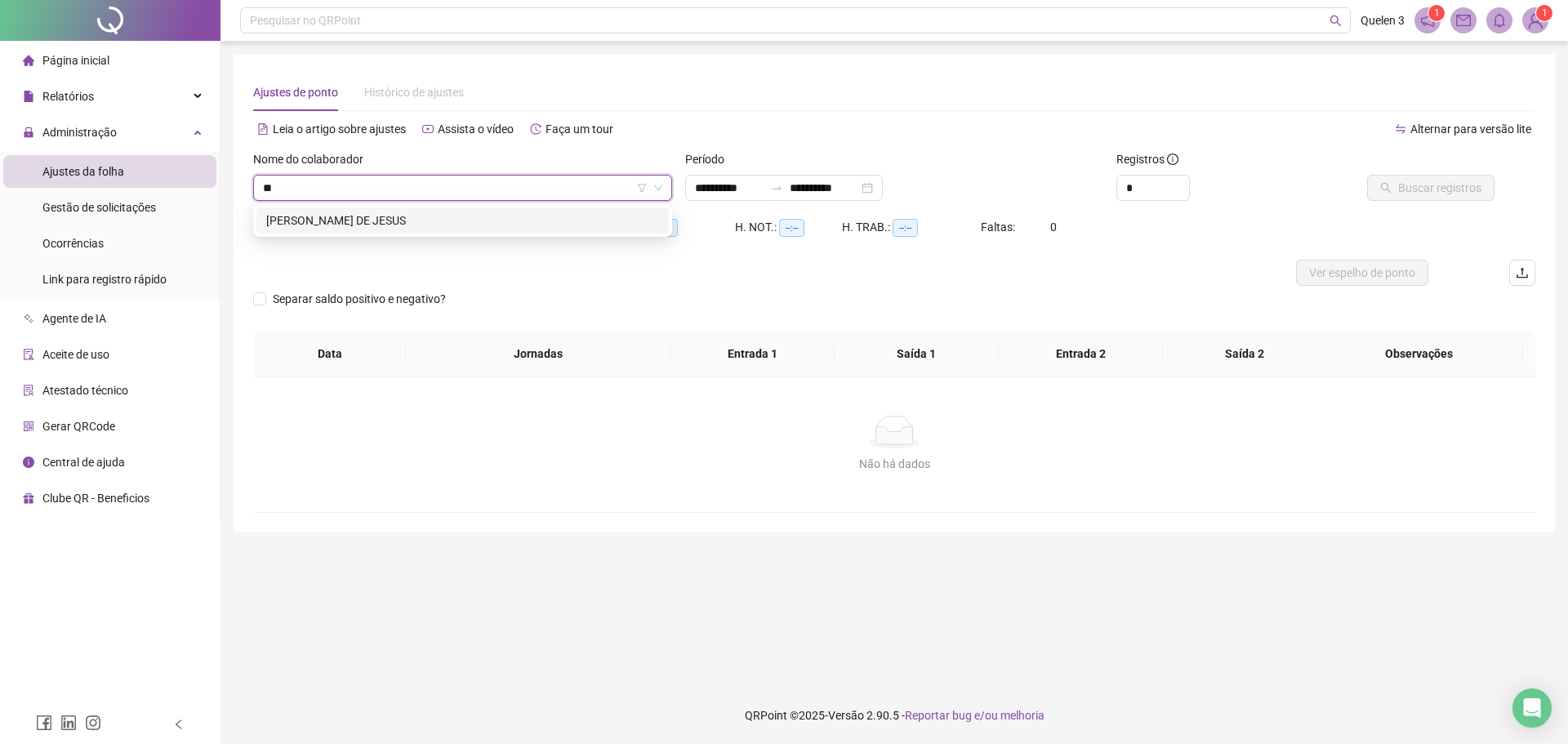
click at [344, 219] on div "[PERSON_NAME] DE JESUS" at bounding box center [463, 220] width 393 height 18
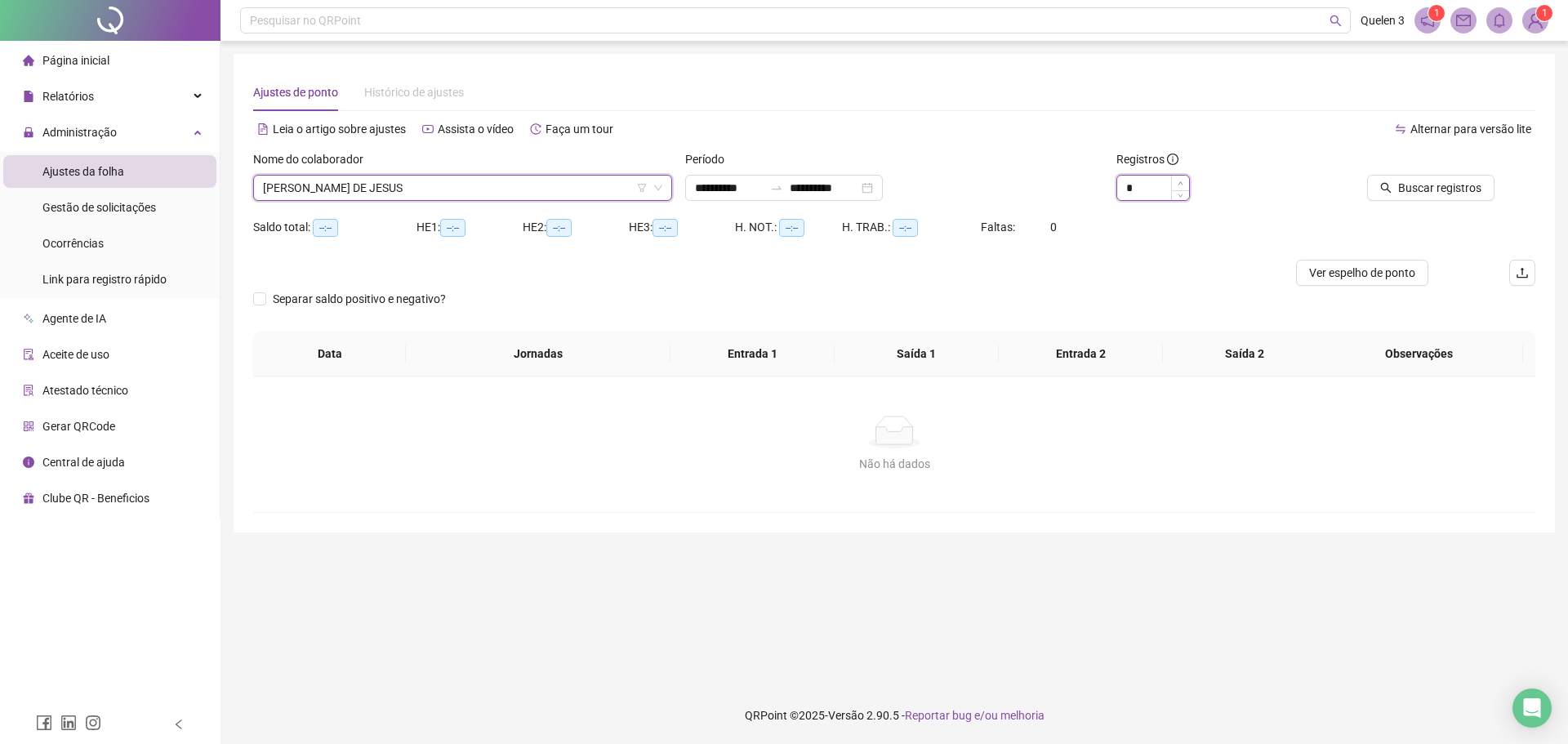
type input "*"
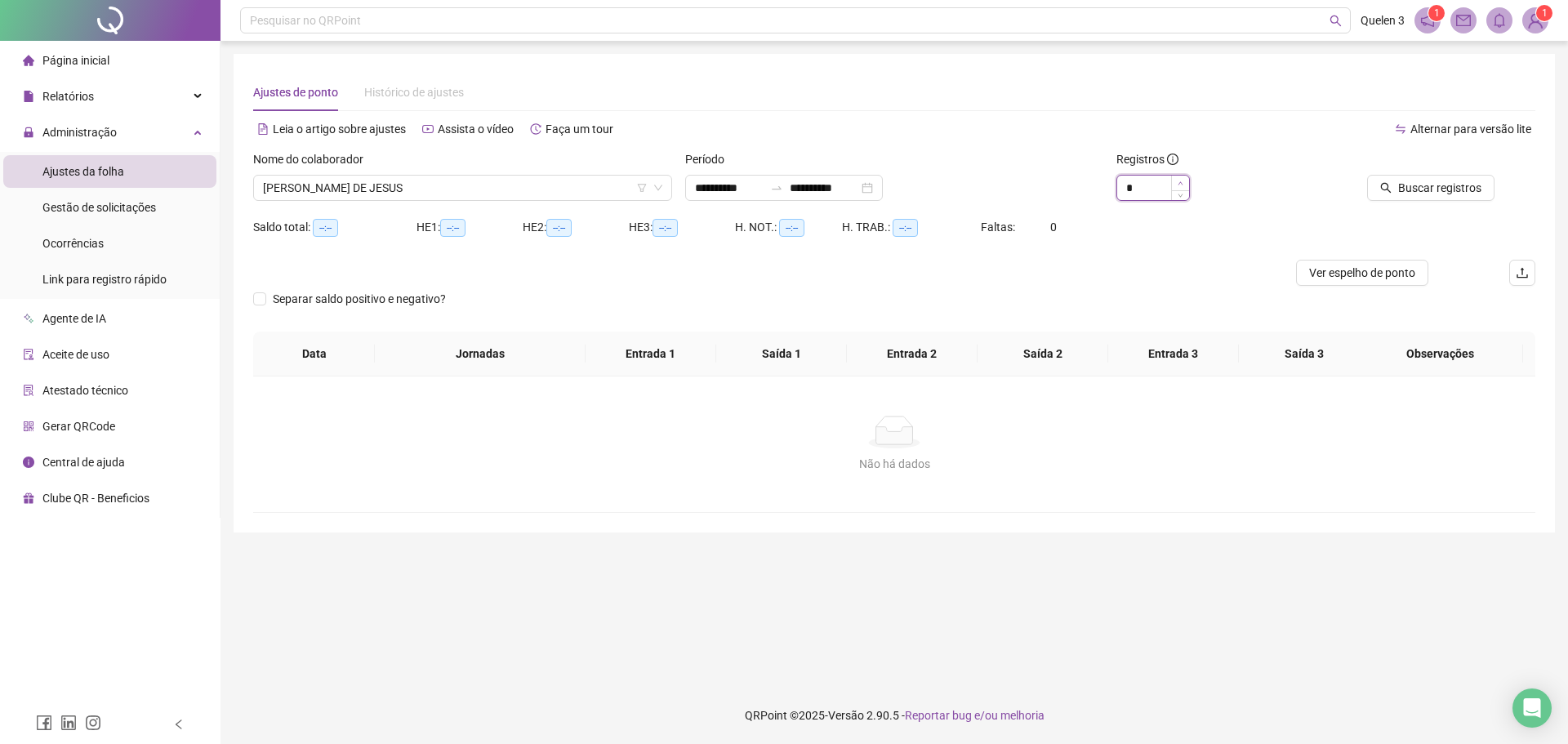
click at [1185, 181] on span "Increase Value" at bounding box center [1180, 182] width 18 height 14
click at [1401, 185] on span "Buscar registros" at bounding box center [1439, 187] width 83 height 18
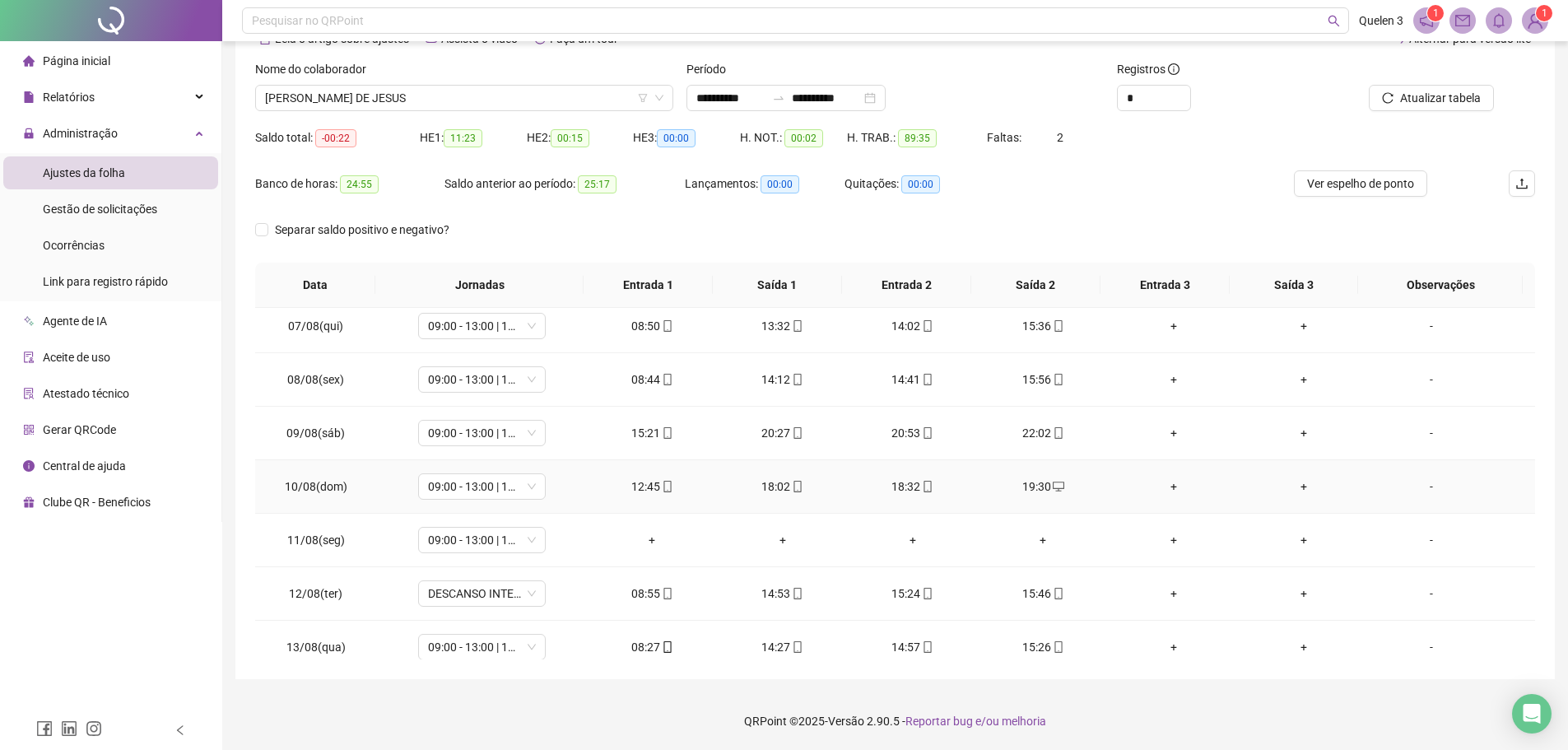
scroll to position [412, 0]
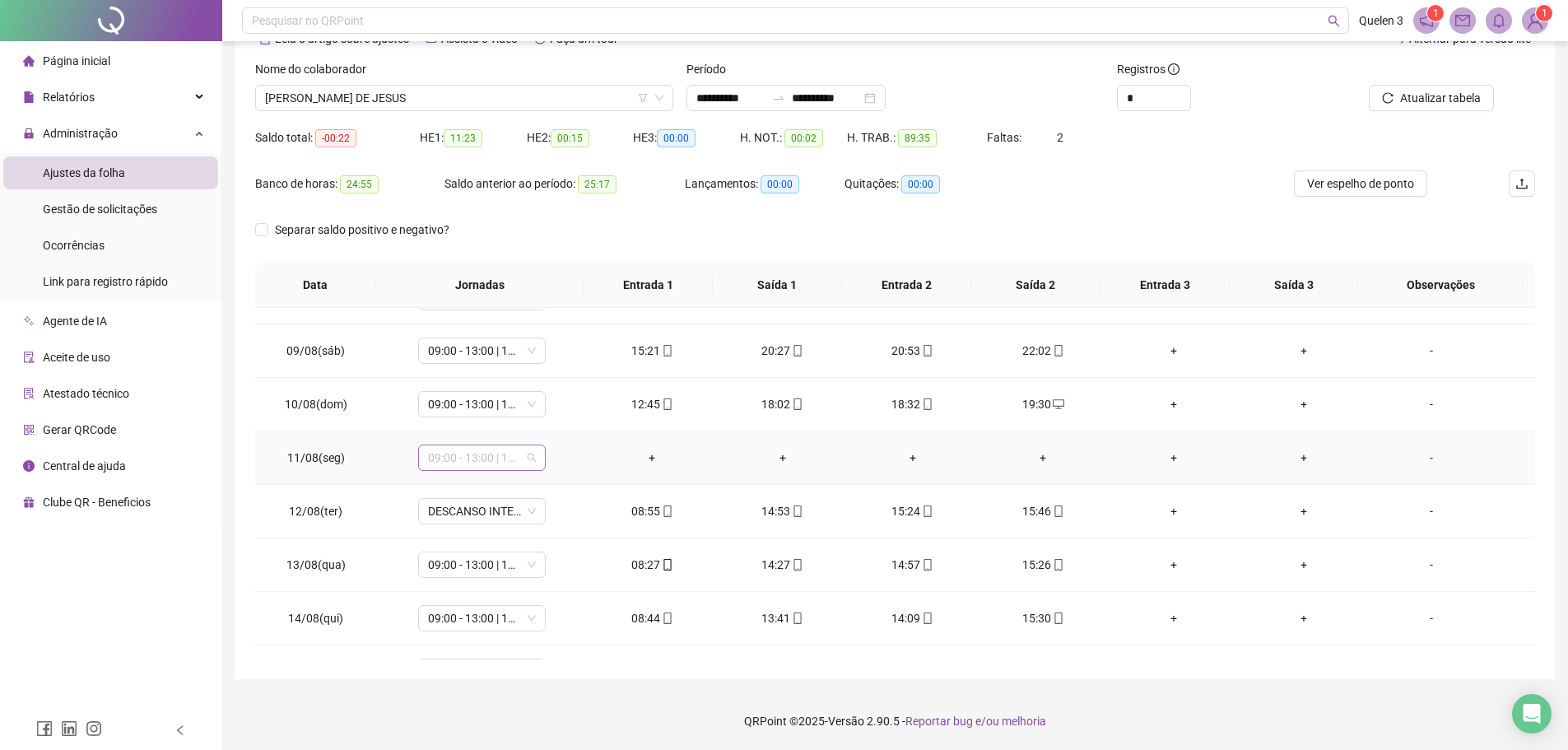
click at [508, 456] on span "09:00 - 13:00 | 13:30 - 15:30" at bounding box center [482, 457] width 107 height 25
type input "*****"
click at [464, 510] on div "Folga" at bounding box center [492, 516] width 108 height 18
click at [566, 418] on button "Sim" at bounding box center [559, 415] width 32 height 20
click at [1427, 458] on div "-" at bounding box center [1432, 457] width 97 height 18
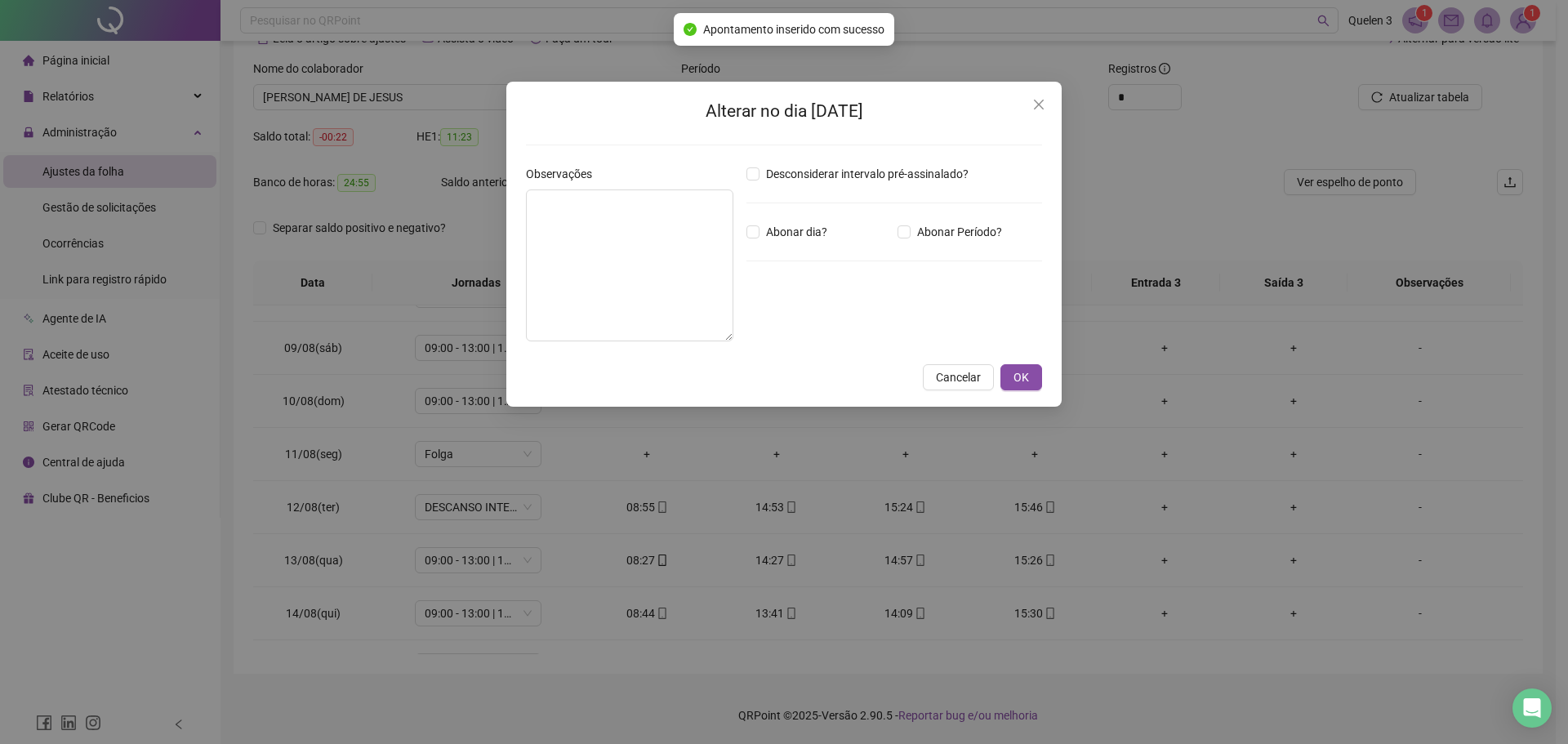
click at [525, 289] on div "Observações" at bounding box center [630, 260] width 221 height 190
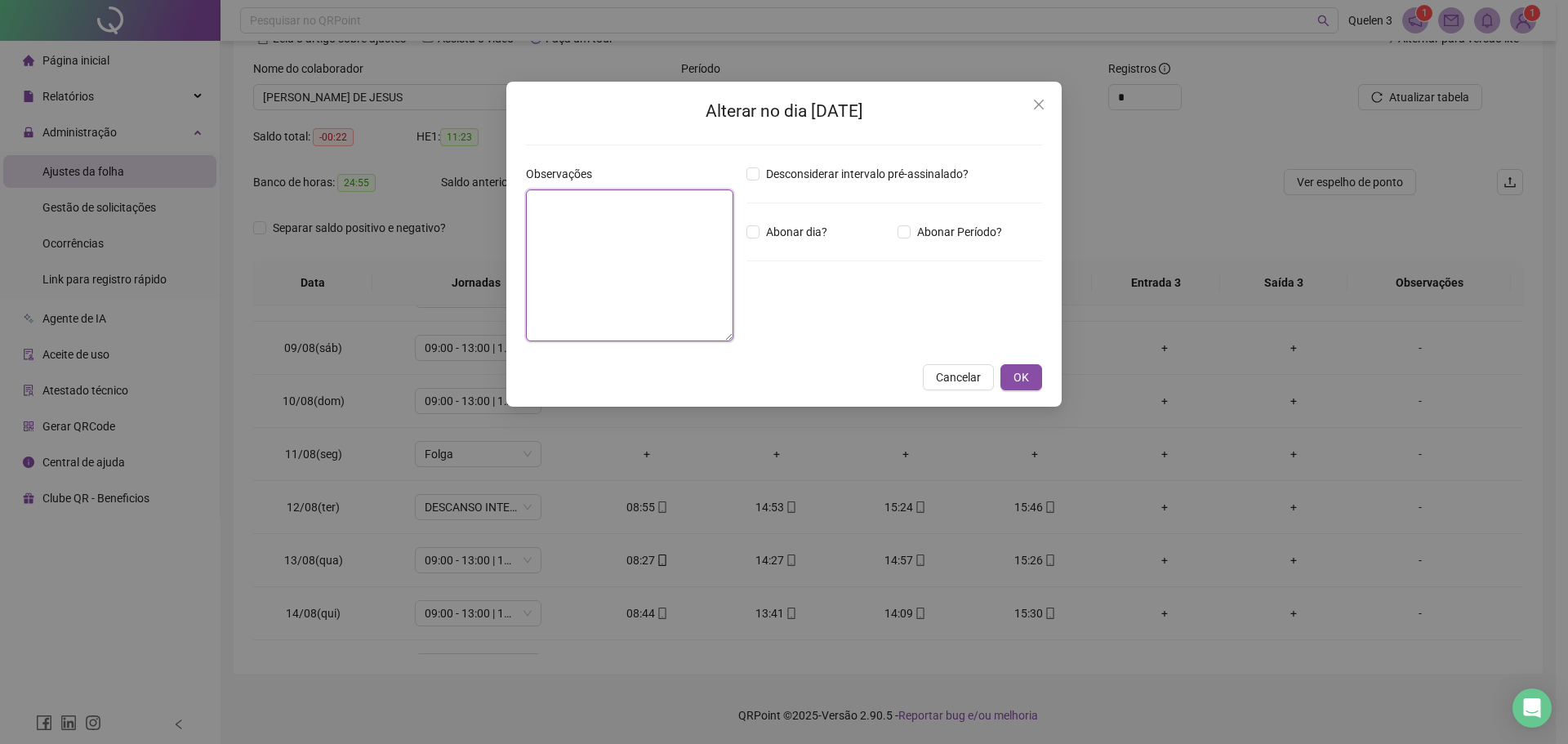
click at [552, 238] on textarea at bounding box center [629, 265] width 207 height 152
type textarea "**********"
click at [1033, 376] on button "OK" at bounding box center [1021, 377] width 41 height 26
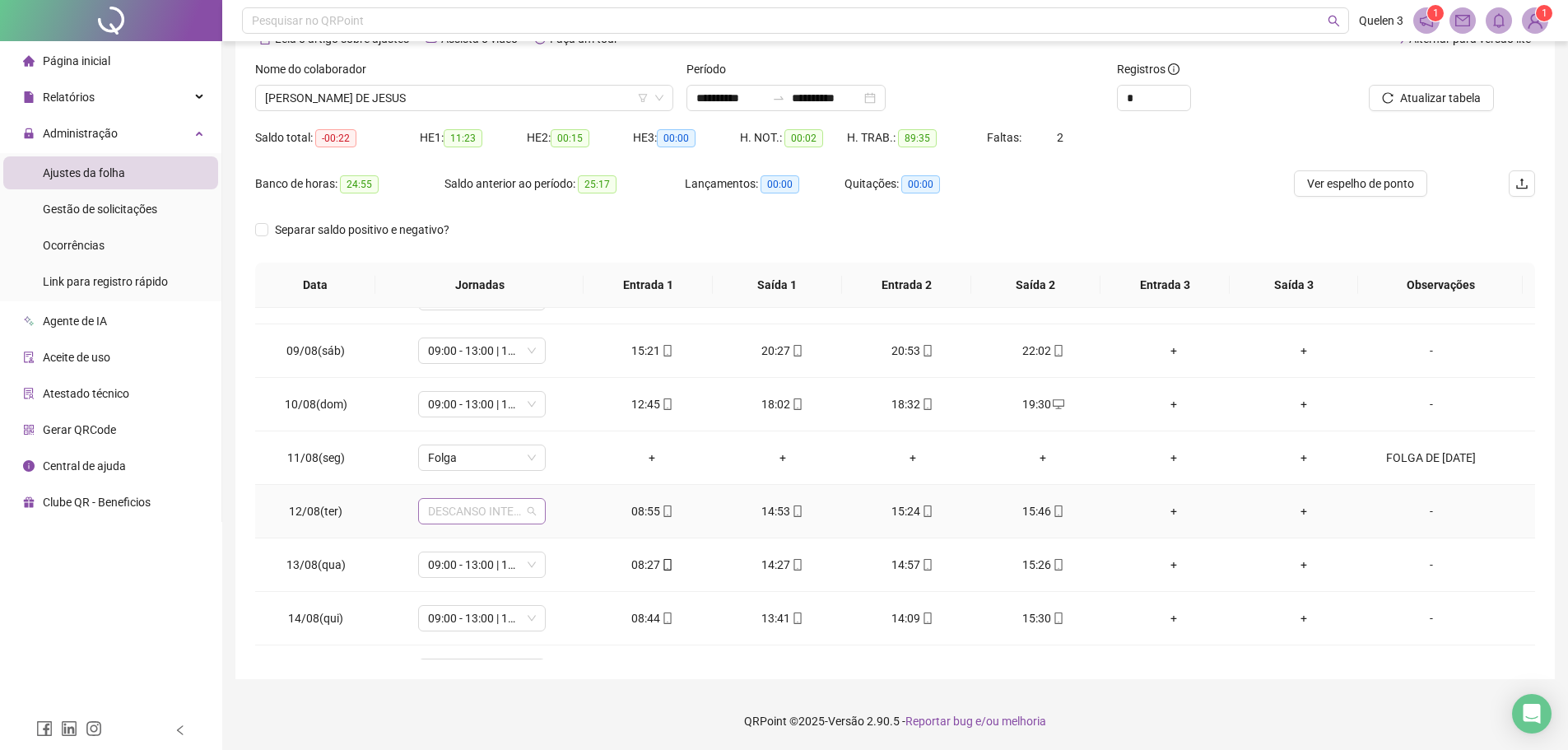
click at [519, 521] on span "DESCANSO INTER-JORNADA" at bounding box center [482, 511] width 107 height 25
click at [539, 658] on div "09:00 - 13:00 | 13:30 - 15:30" at bounding box center [508, 656] width 139 height 18
click at [560, 463] on span "Sim" at bounding box center [559, 468] width 19 height 18
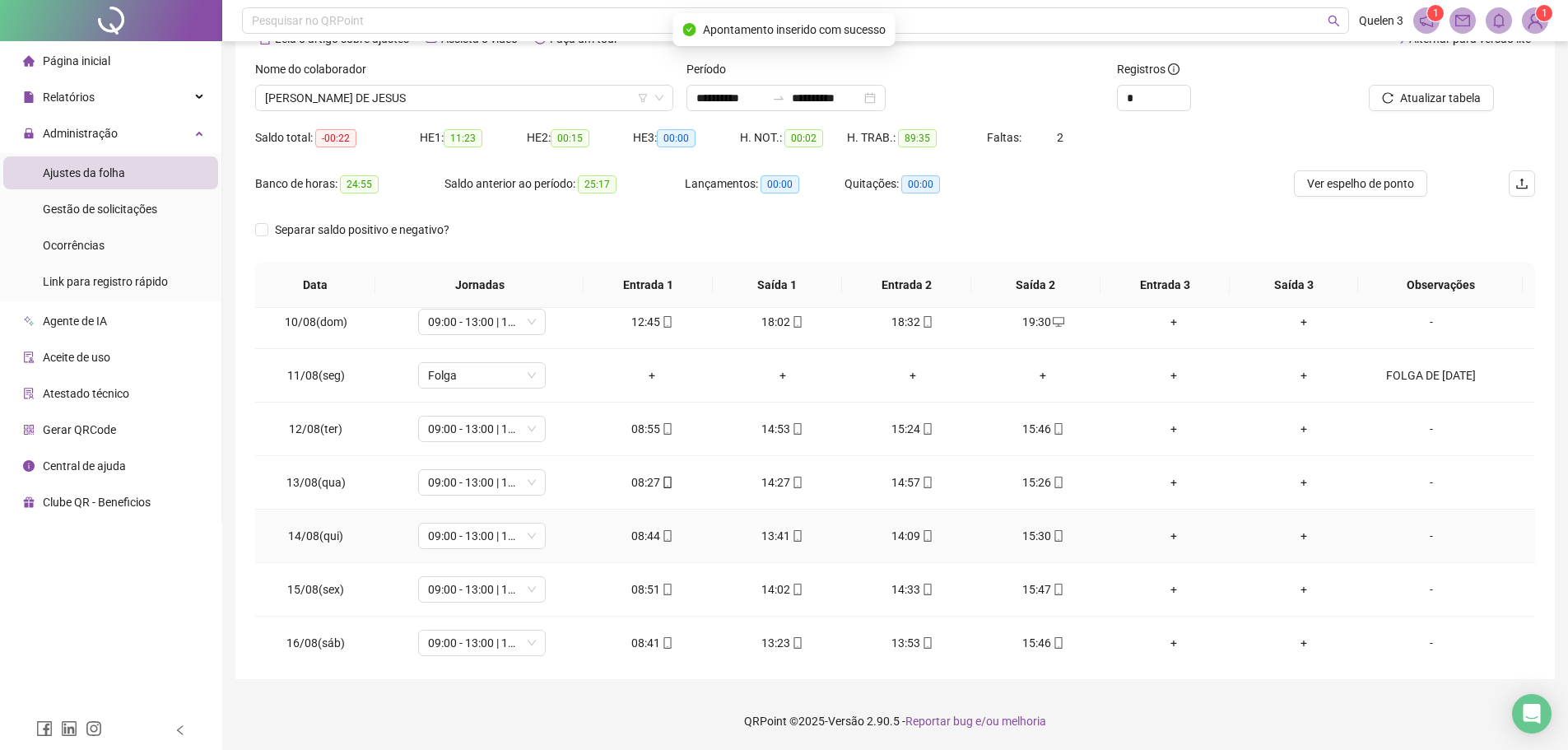
scroll to position [558, 0]
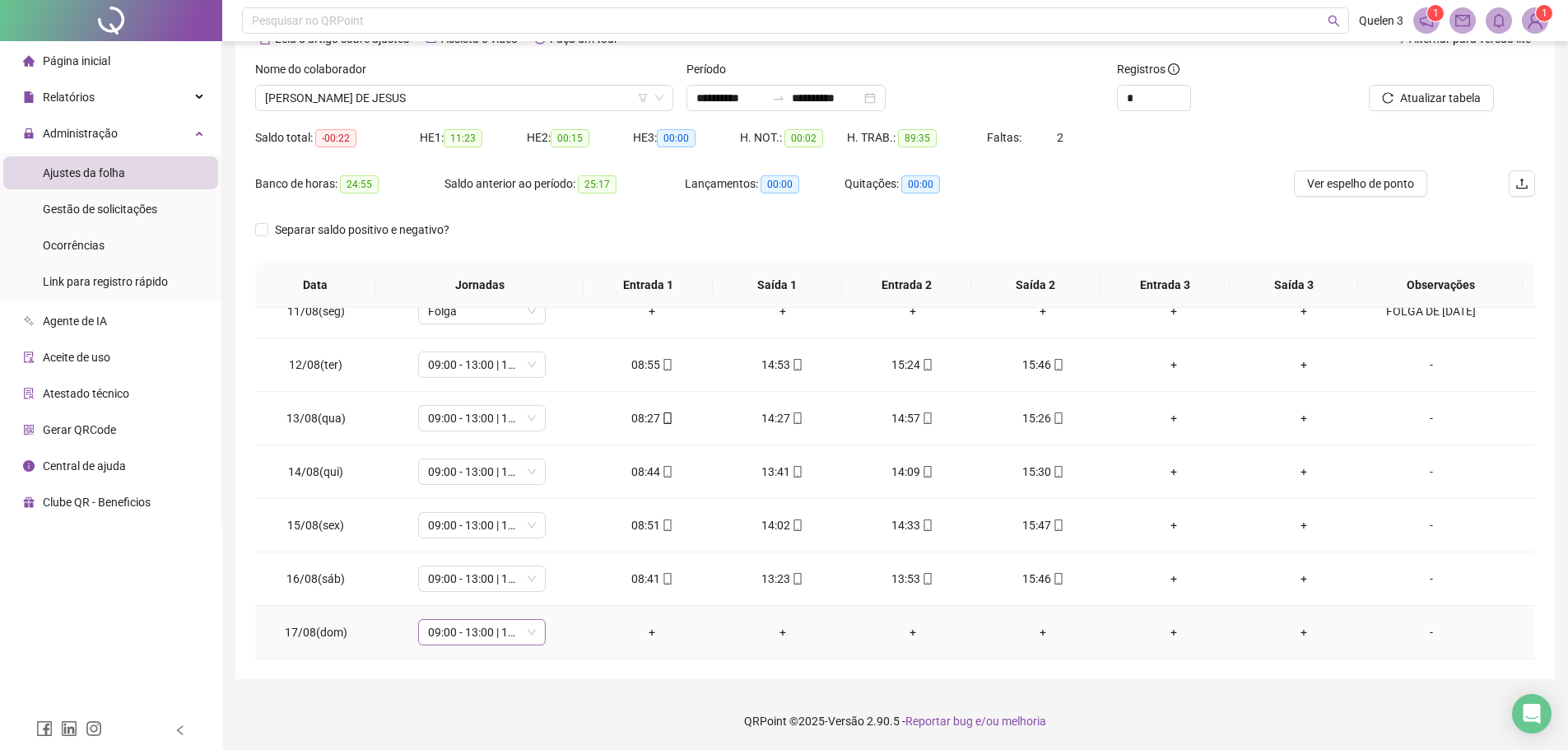
click at [512, 643] on span "09:00 - 13:00 | 13:30 - 15:30" at bounding box center [482, 632] width 107 height 25
type input "*****"
click at [500, 547] on div "Folga" at bounding box center [492, 544] width 108 height 18
drag, startPoint x: 564, startPoint y: 585, endPoint x: 595, endPoint y: 589, distance: 31.3
click at [565, 585] on button "Sim" at bounding box center [559, 589] width 32 height 20
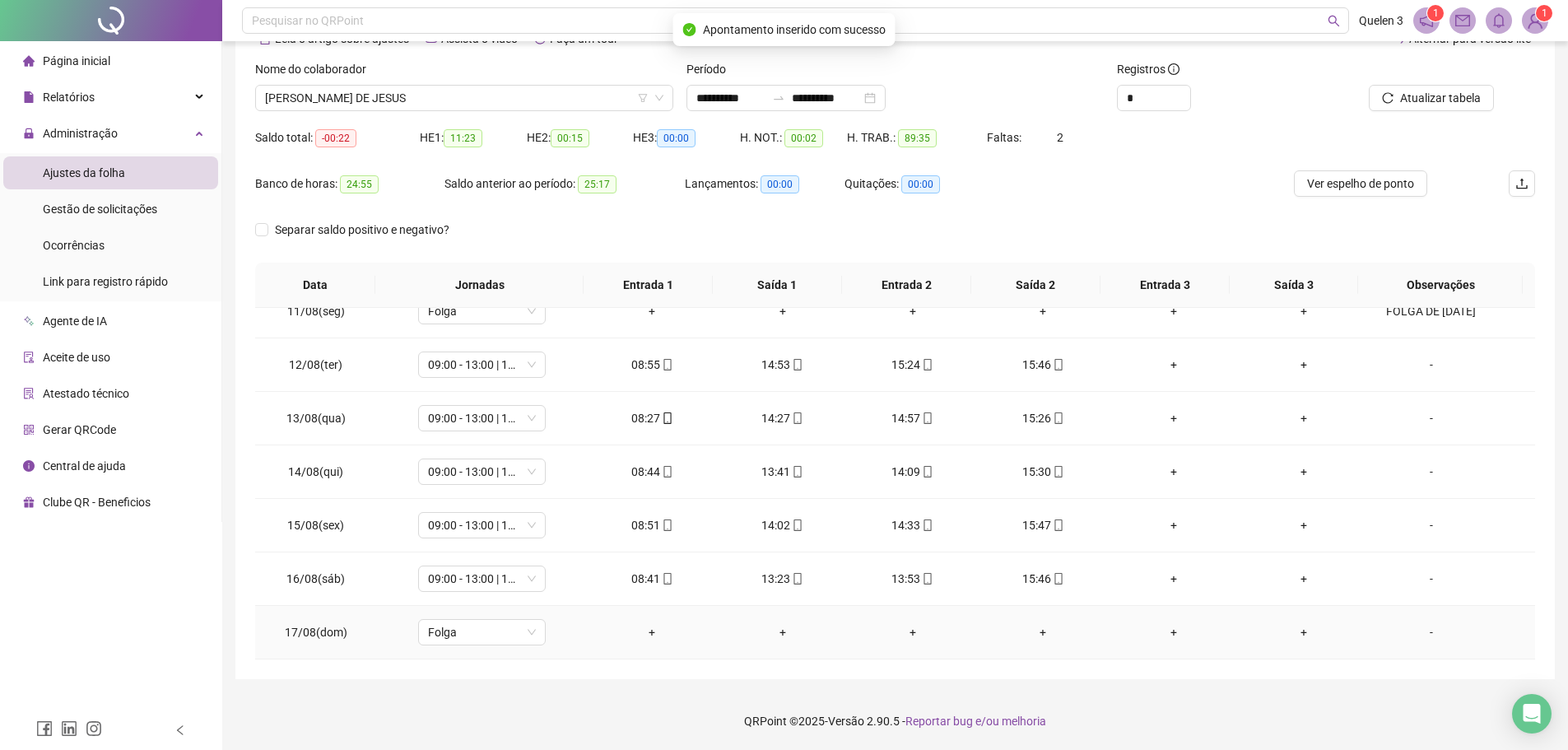
click at [1412, 632] on div "-" at bounding box center [1432, 632] width 97 height 18
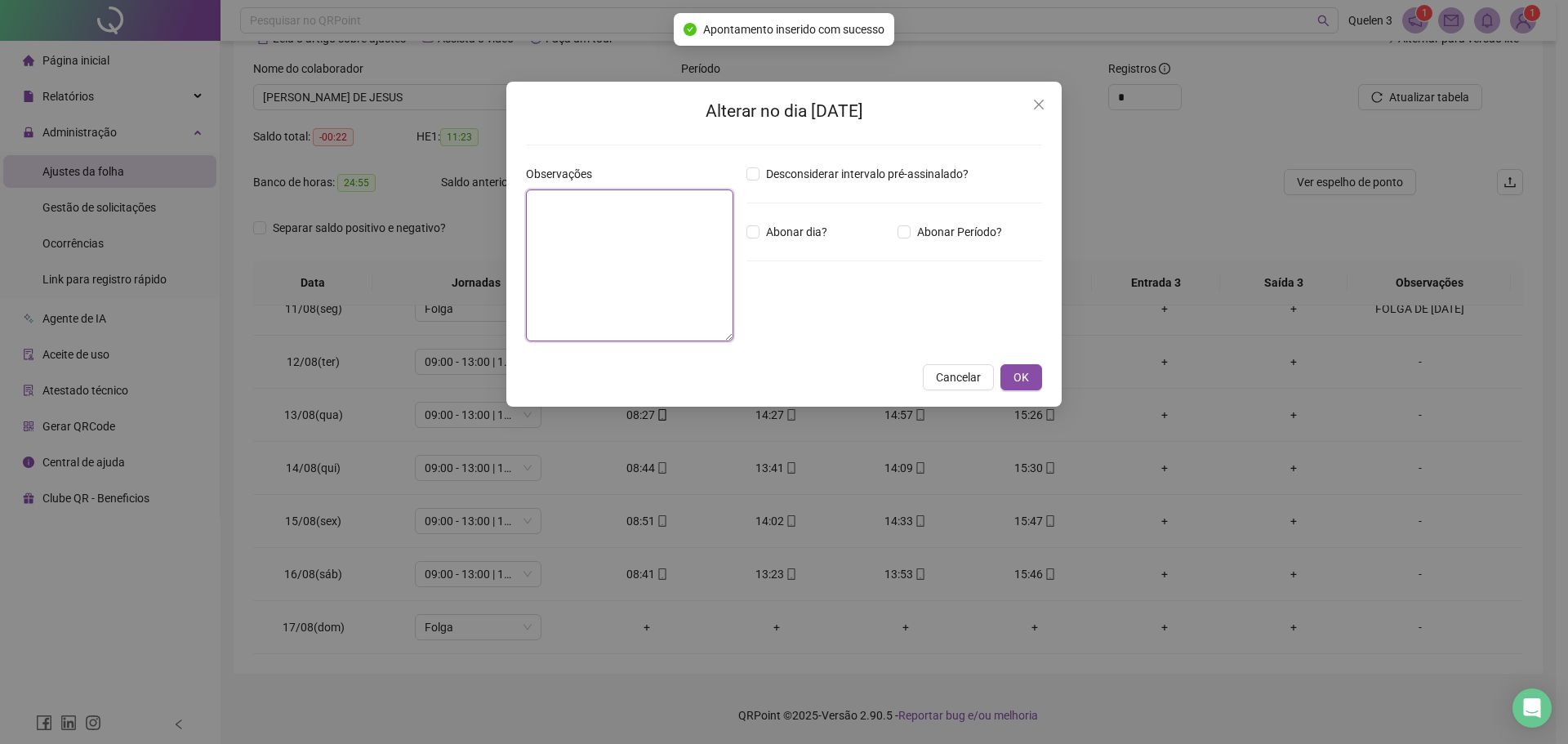
click at [595, 278] on textarea at bounding box center [629, 265] width 207 height 152
click at [657, 237] on textarea at bounding box center [629, 265] width 207 height 152
type textarea "**********"
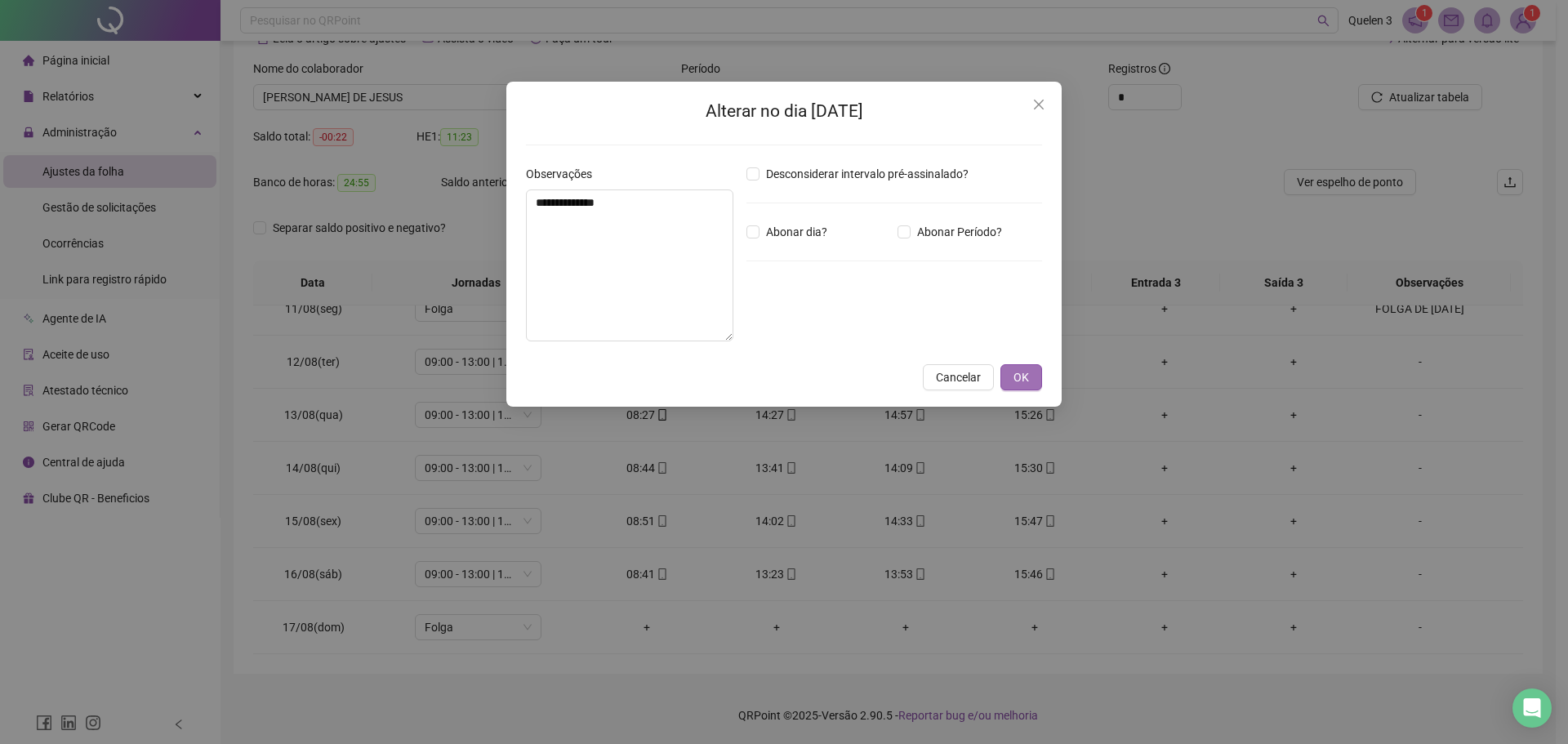
click at [1024, 385] on button "OK" at bounding box center [1021, 377] width 41 height 26
